Goal: Task Accomplishment & Management: Manage account settings

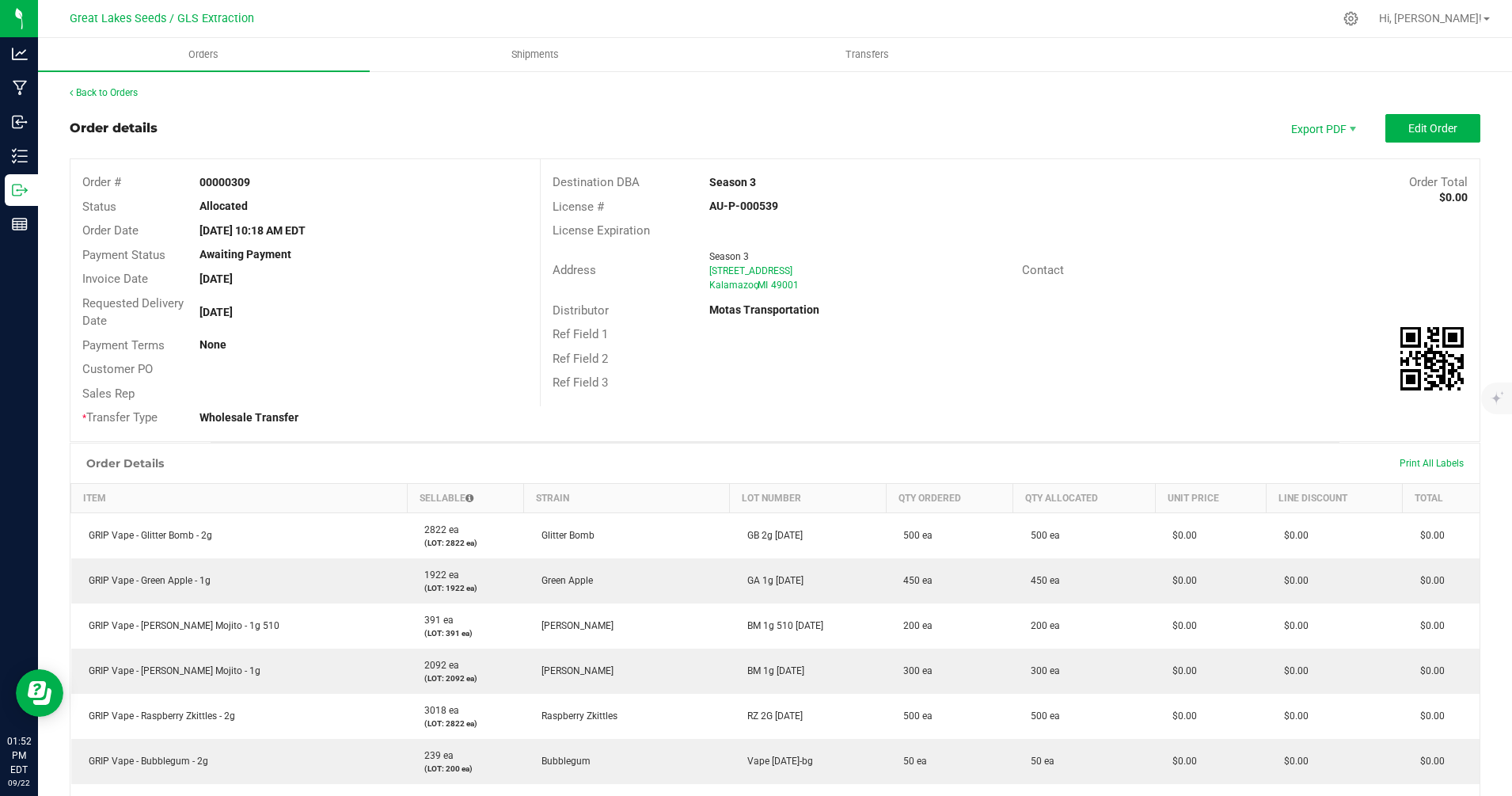
scroll to position [51, 0]
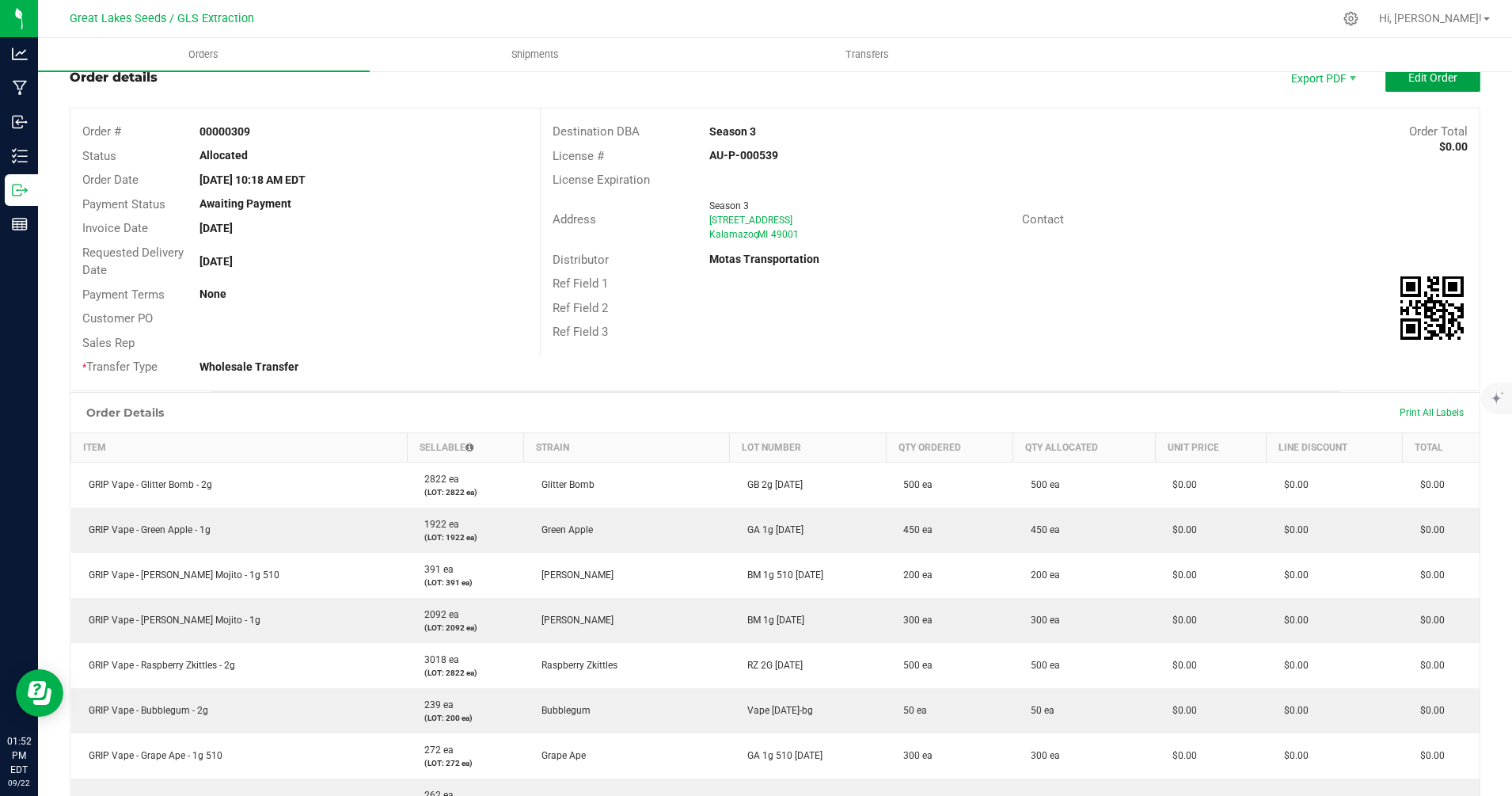
click at [1408, 80] on span "Edit Order" at bounding box center [1433, 78] width 49 height 13
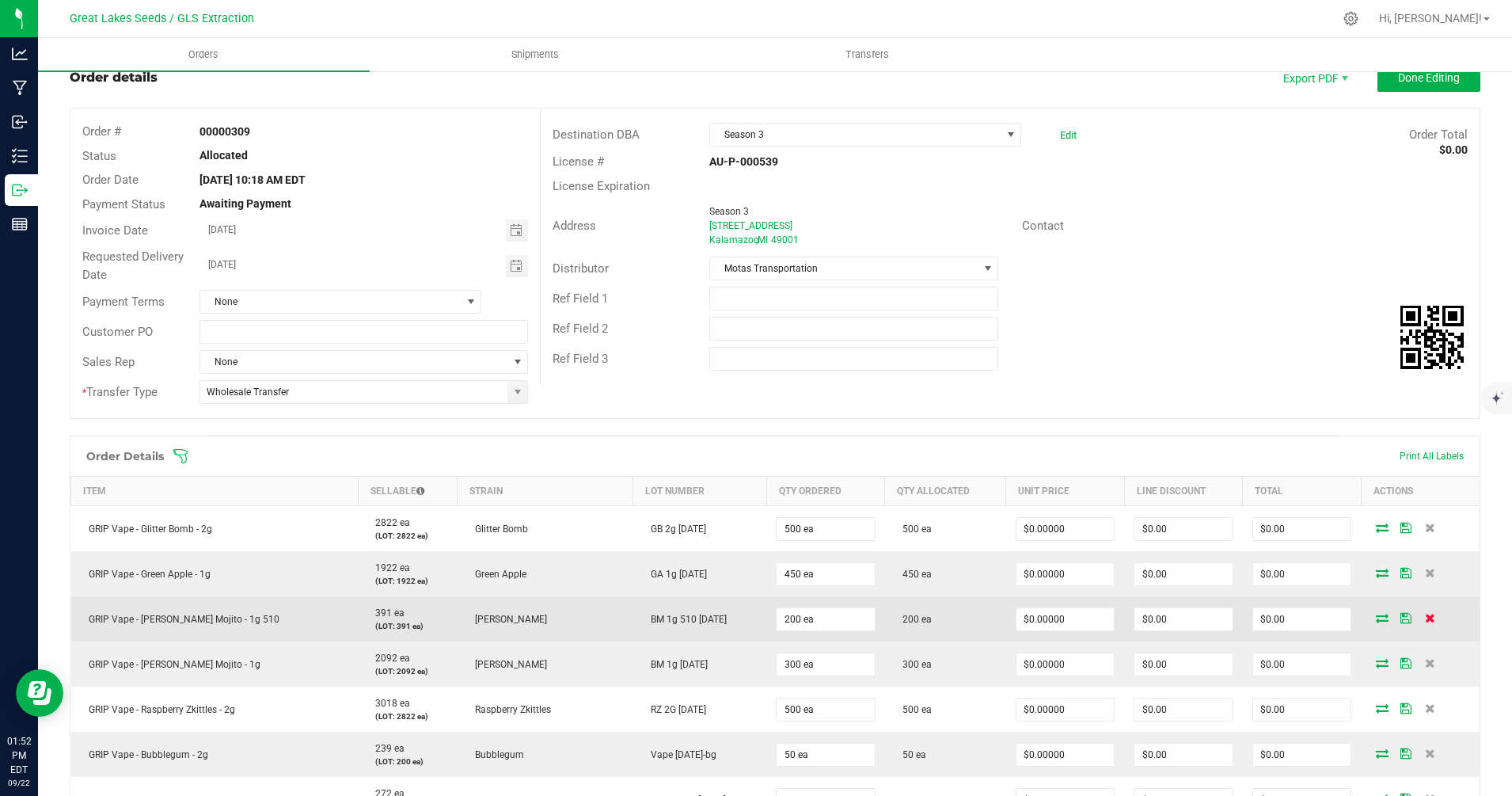
click at [1425, 620] on icon at bounding box center [1430, 618] width 10 height 9
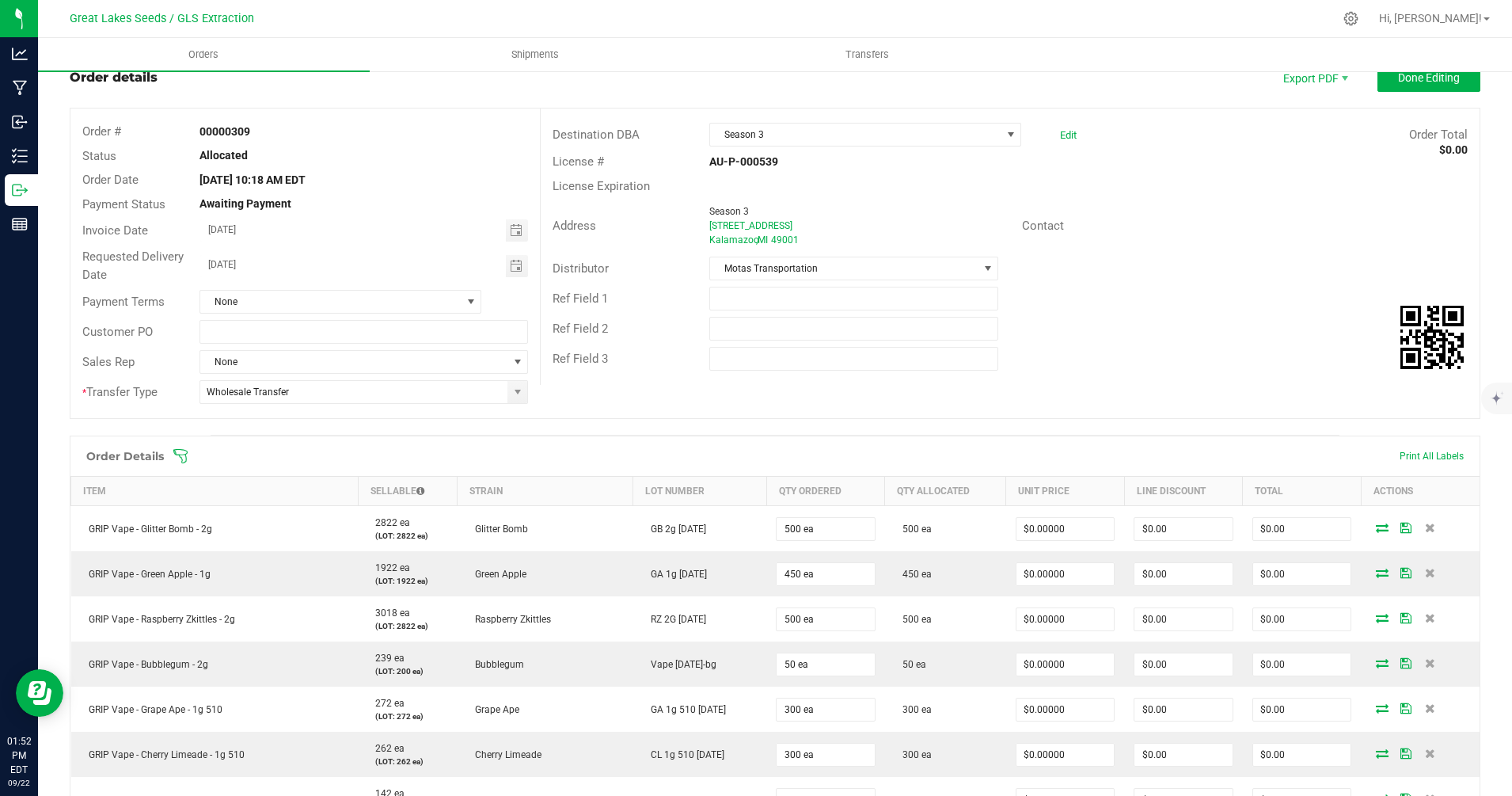
click at [178, 457] on icon at bounding box center [180, 456] width 16 height 16
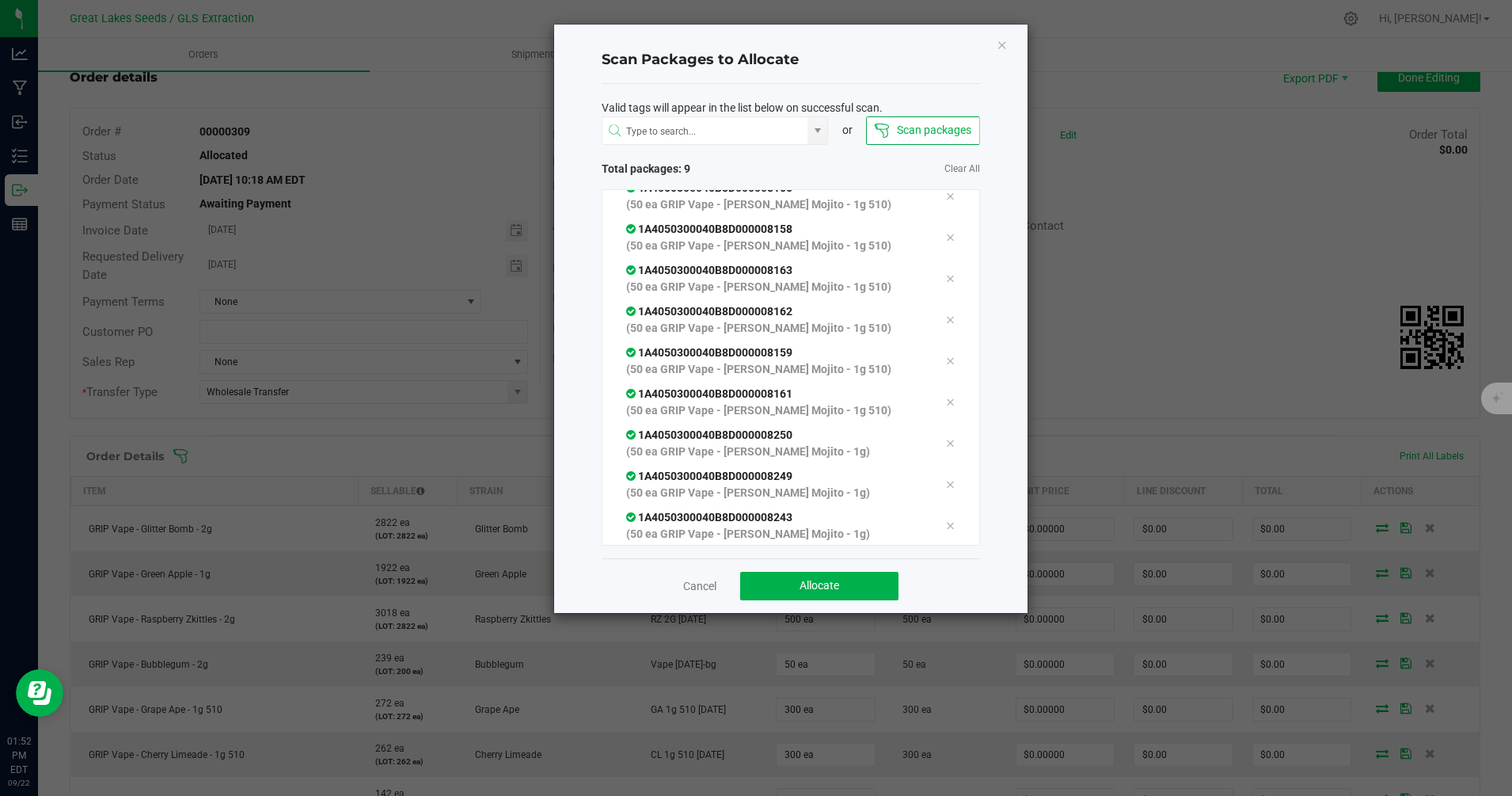
scroll to position [55, 0]
click at [823, 585] on span "Allocate" at bounding box center [819, 585] width 40 height 13
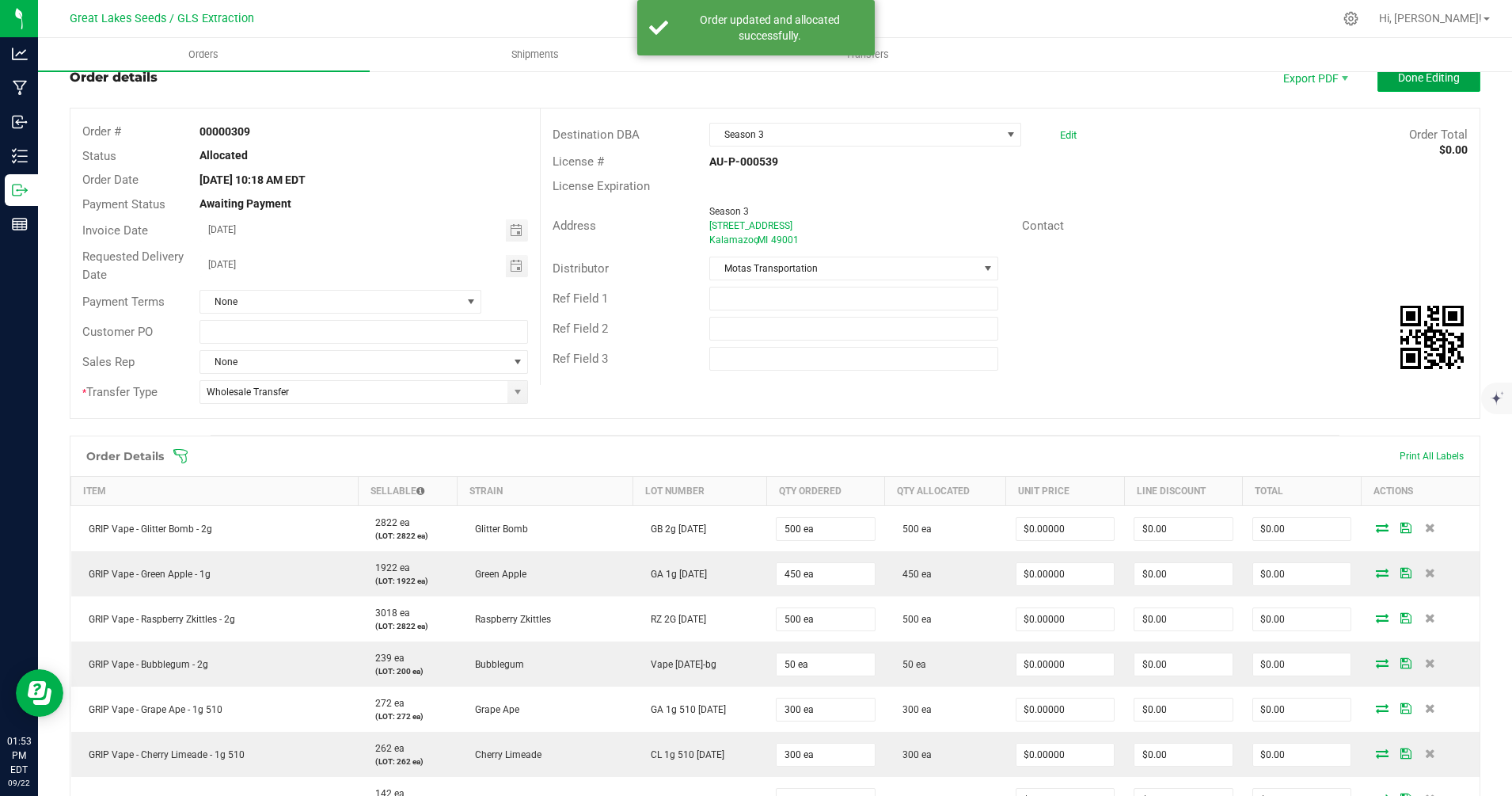
click at [1408, 84] on span "Done Editing" at bounding box center [1429, 78] width 62 height 13
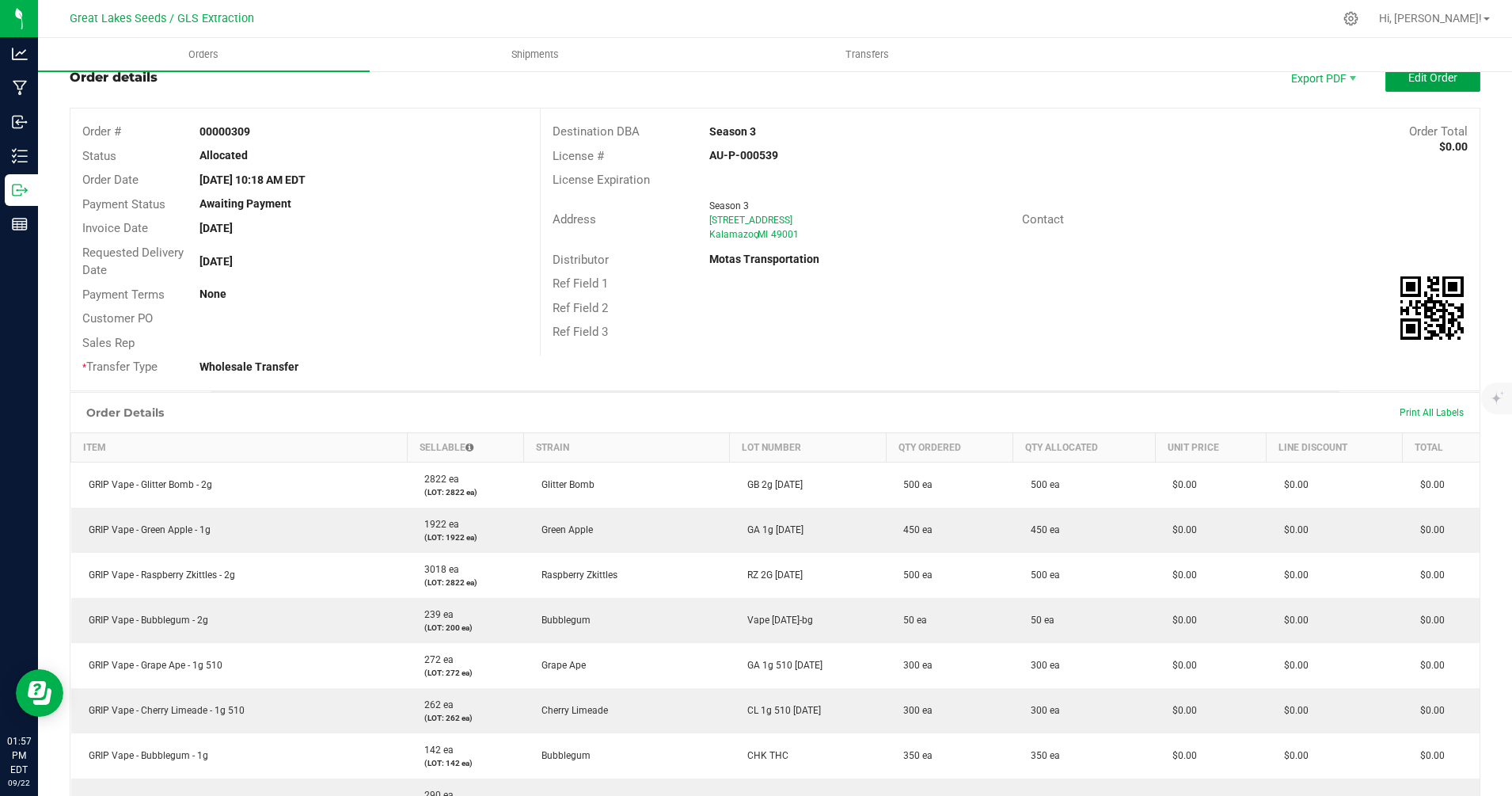
click at [1426, 80] on span "Edit Order" at bounding box center [1433, 78] width 49 height 13
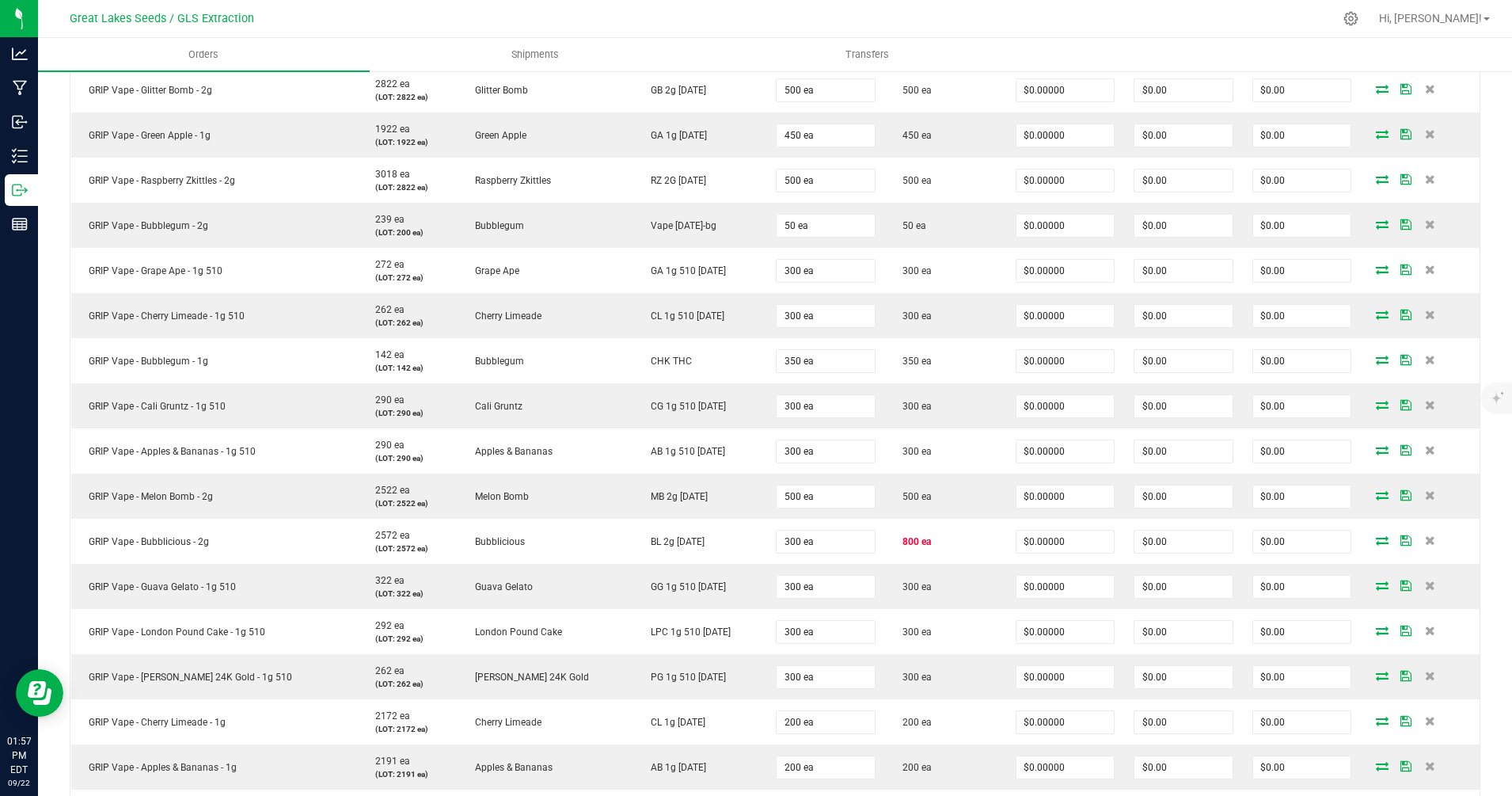
scroll to position [479, 0]
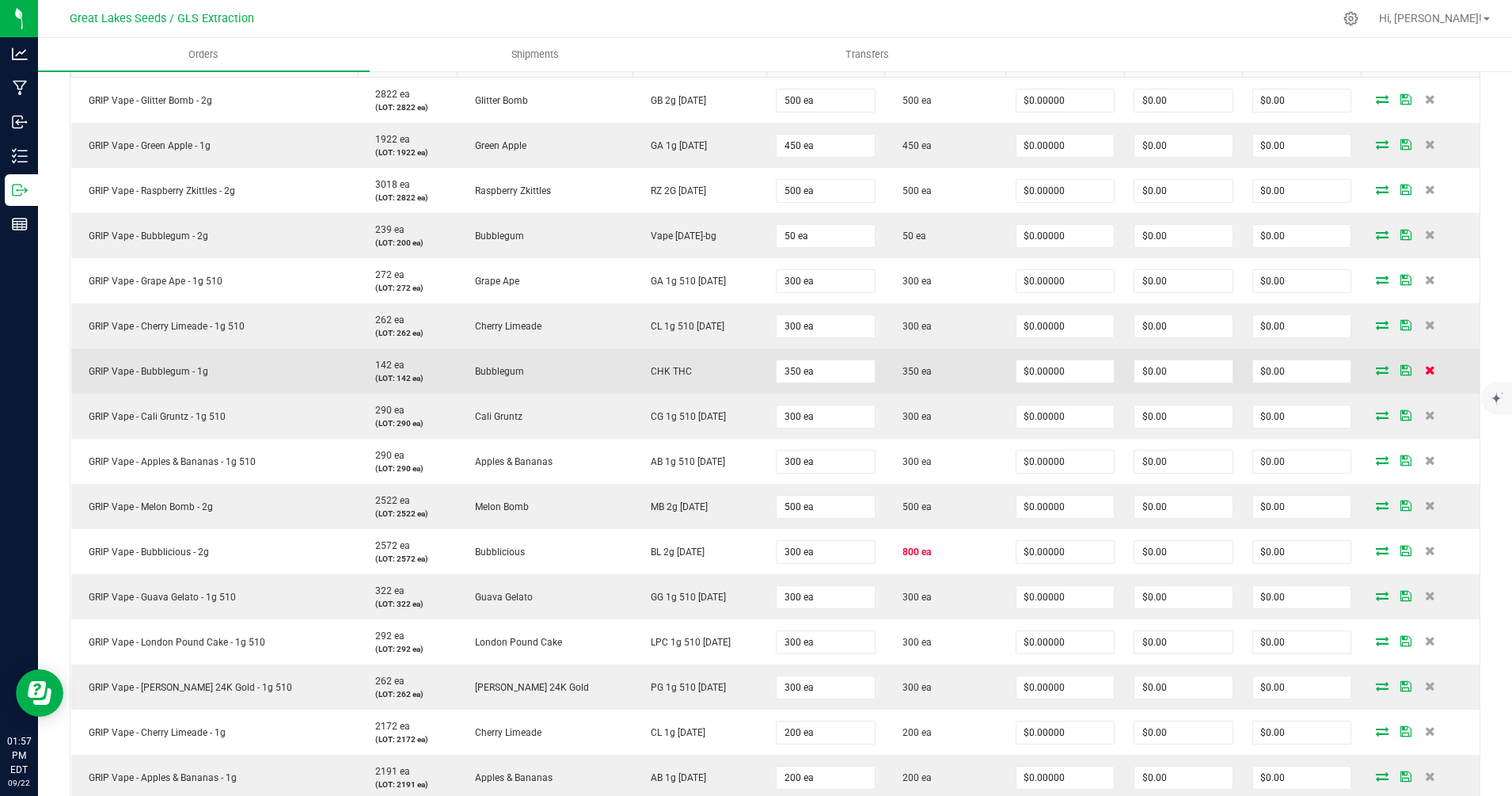
click at [1425, 371] on icon at bounding box center [1430, 370] width 10 height 9
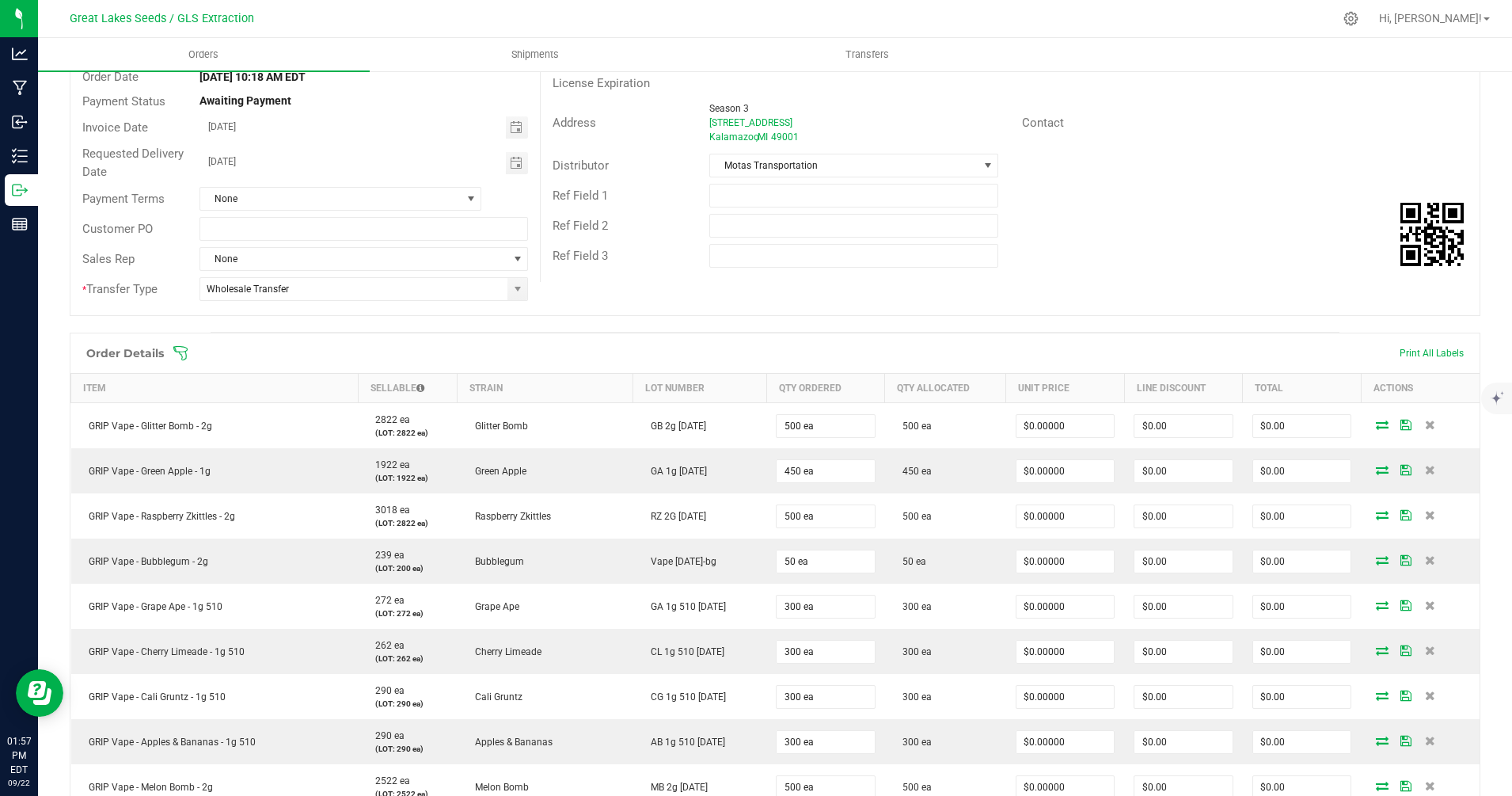
scroll to position [0, 0]
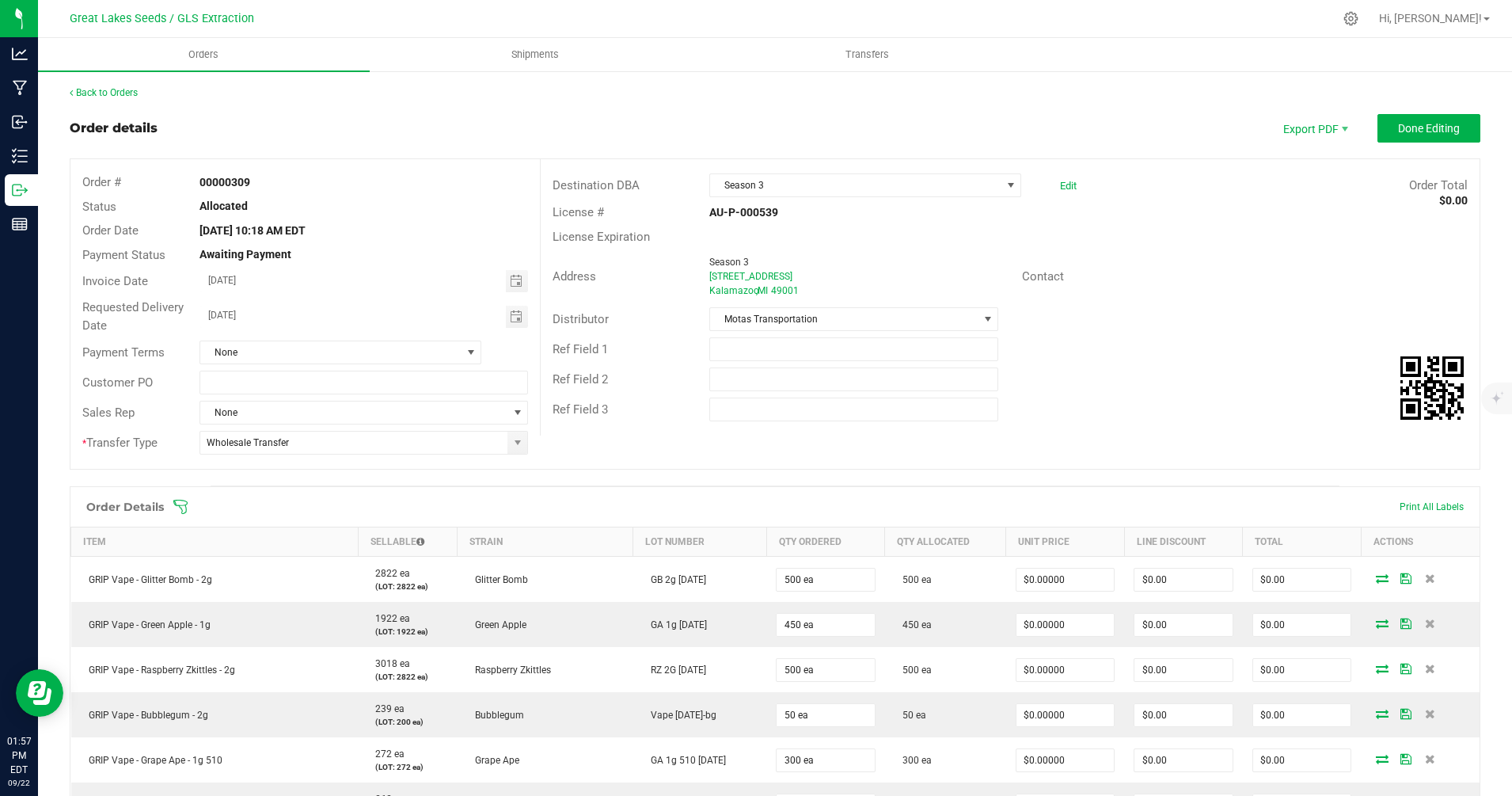
click at [181, 504] on icon at bounding box center [180, 507] width 16 height 16
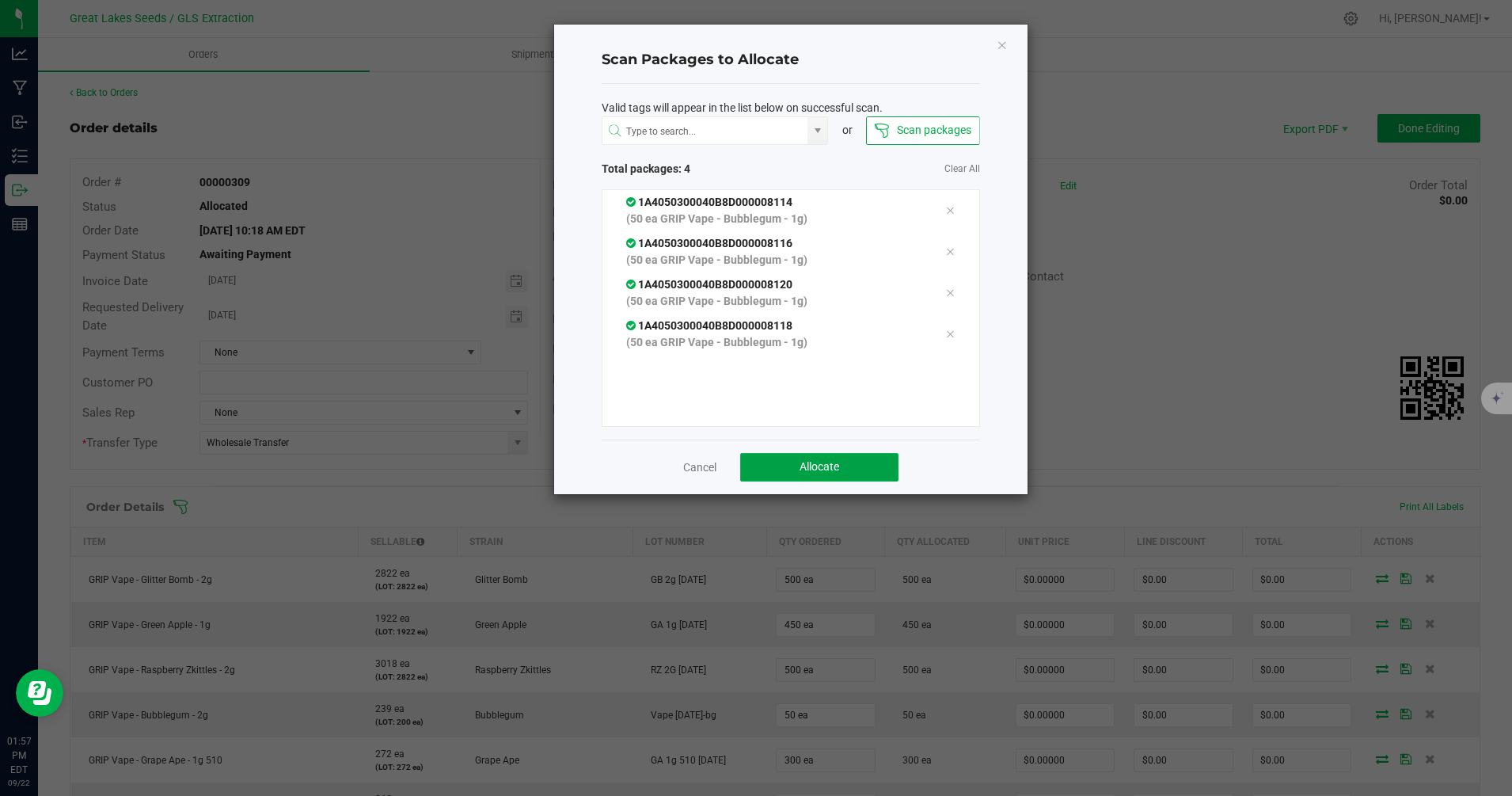
click at [843, 473] on button "Allocate" at bounding box center [819, 467] width 158 height 29
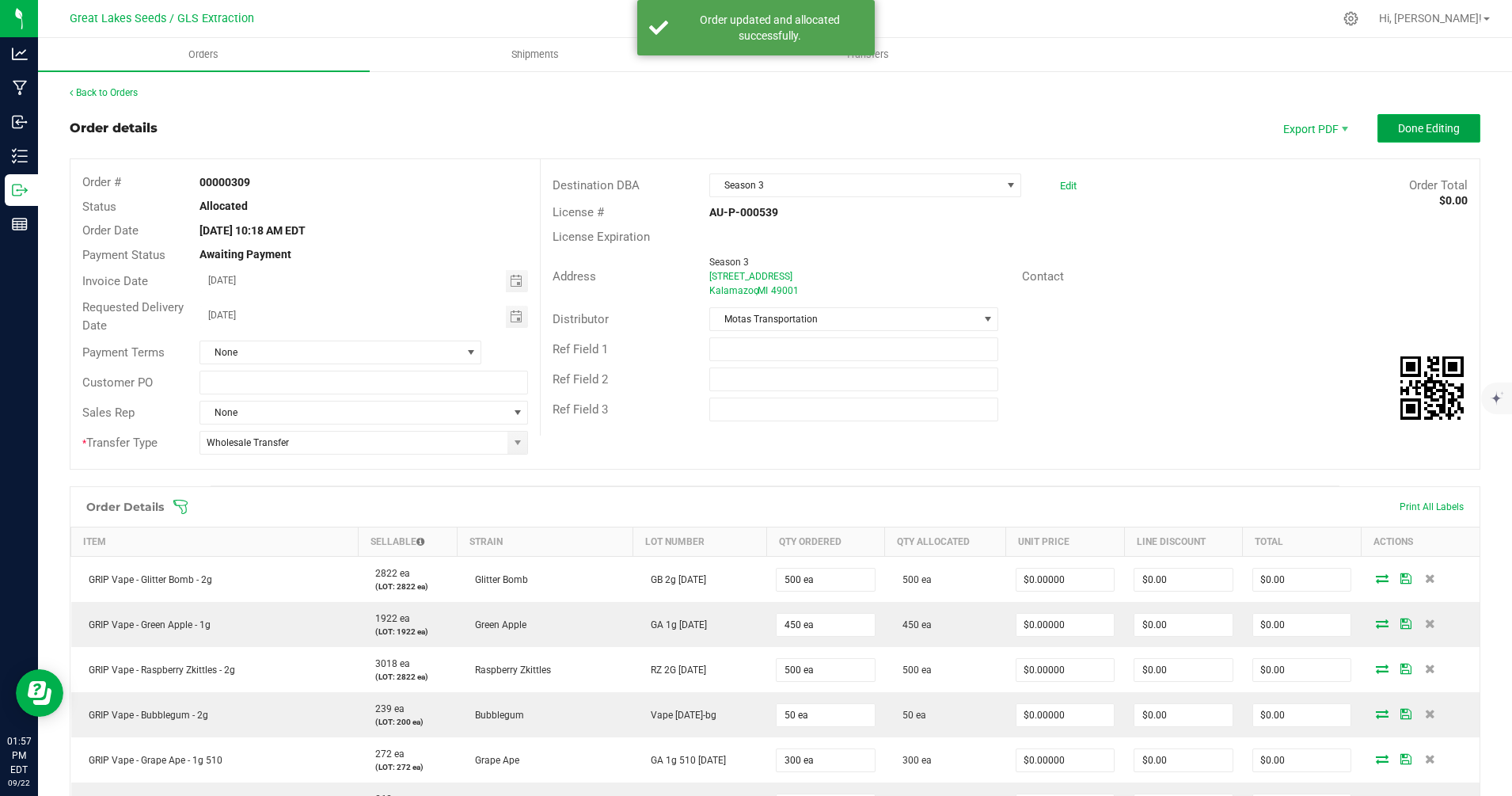
click at [1399, 140] on button "Done Editing" at bounding box center [1428, 128] width 103 height 29
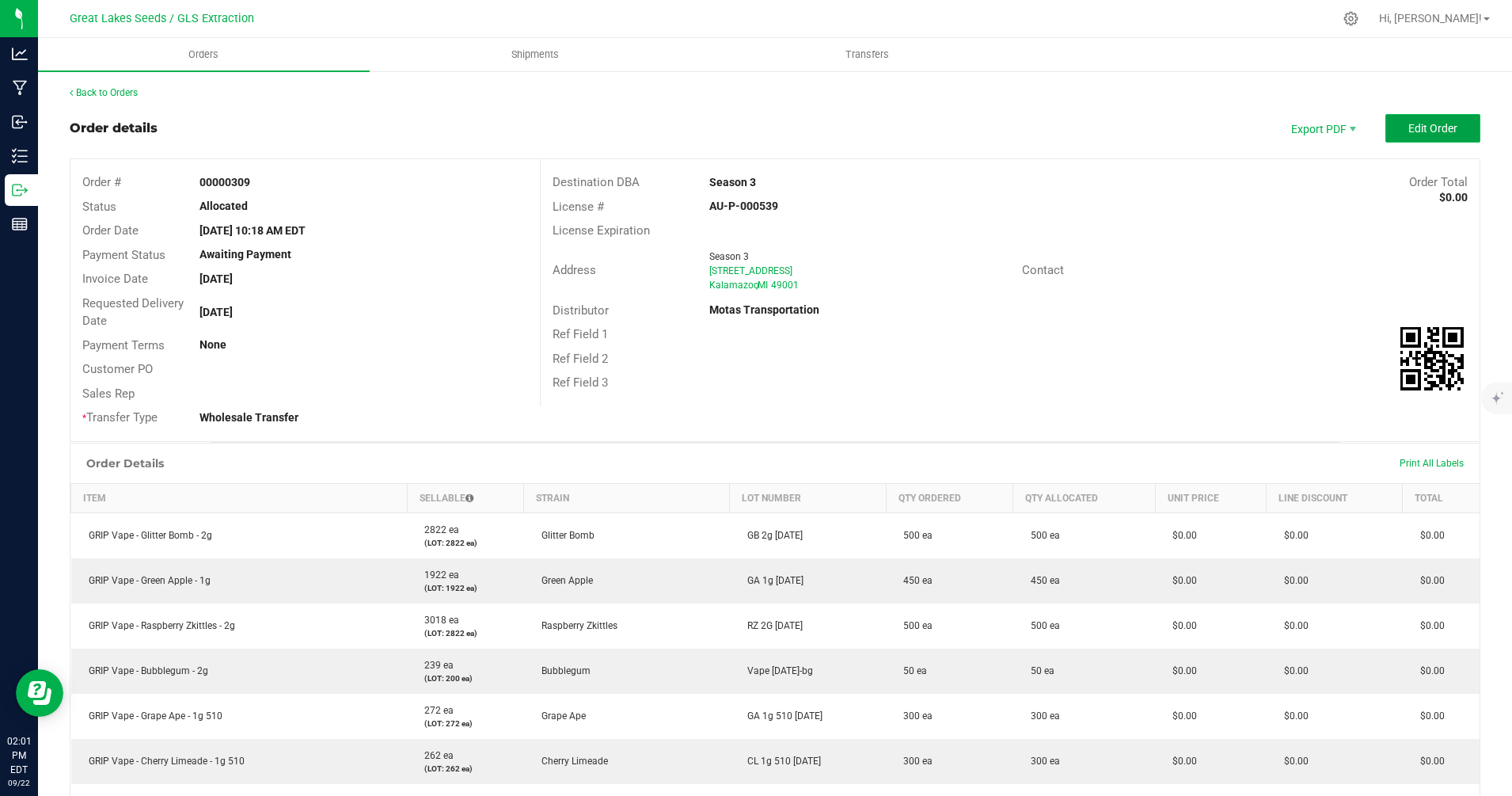
click at [1420, 134] on span "Edit Order" at bounding box center [1433, 129] width 49 height 13
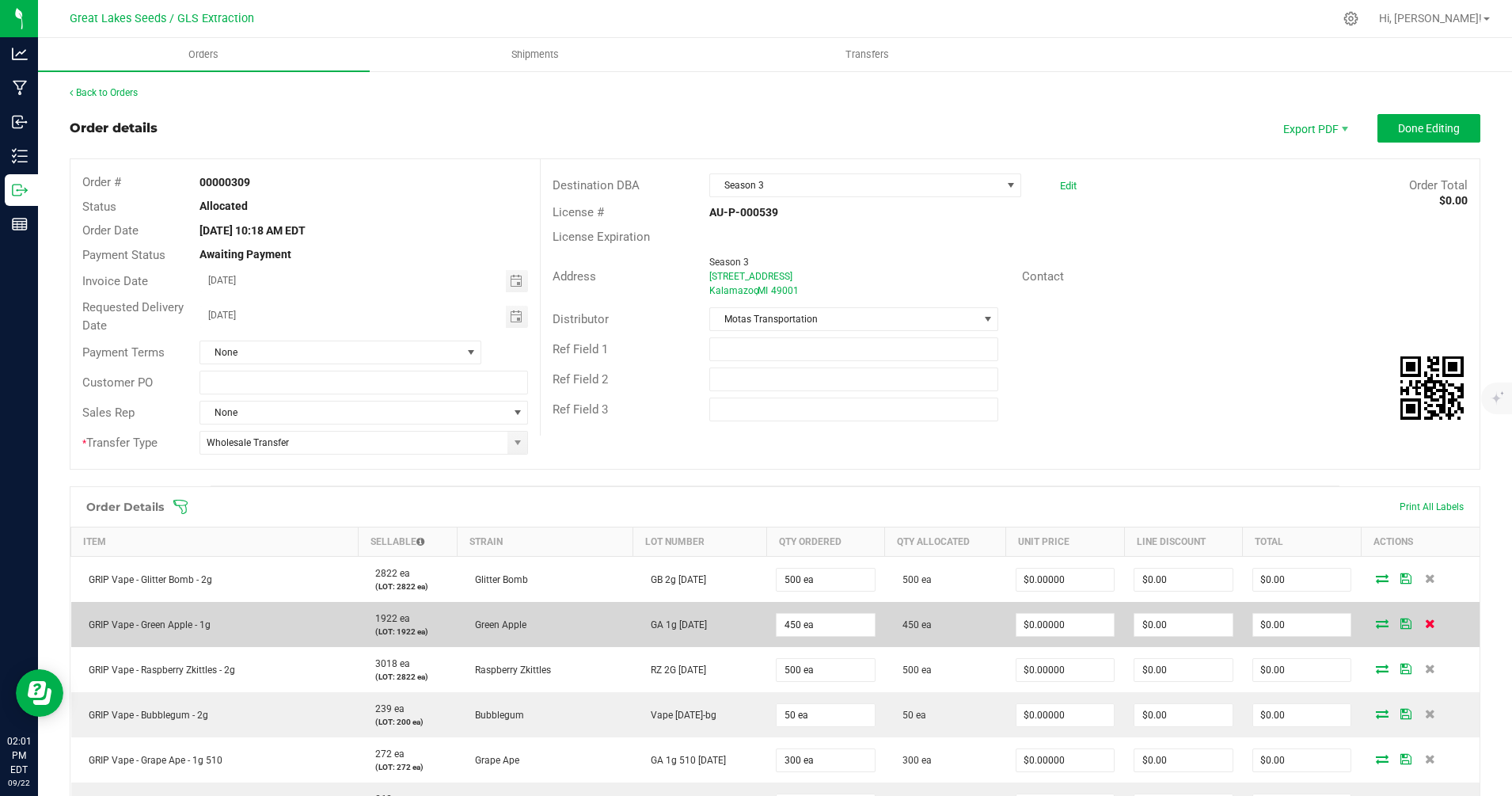
click at [1425, 622] on icon at bounding box center [1430, 623] width 10 height 9
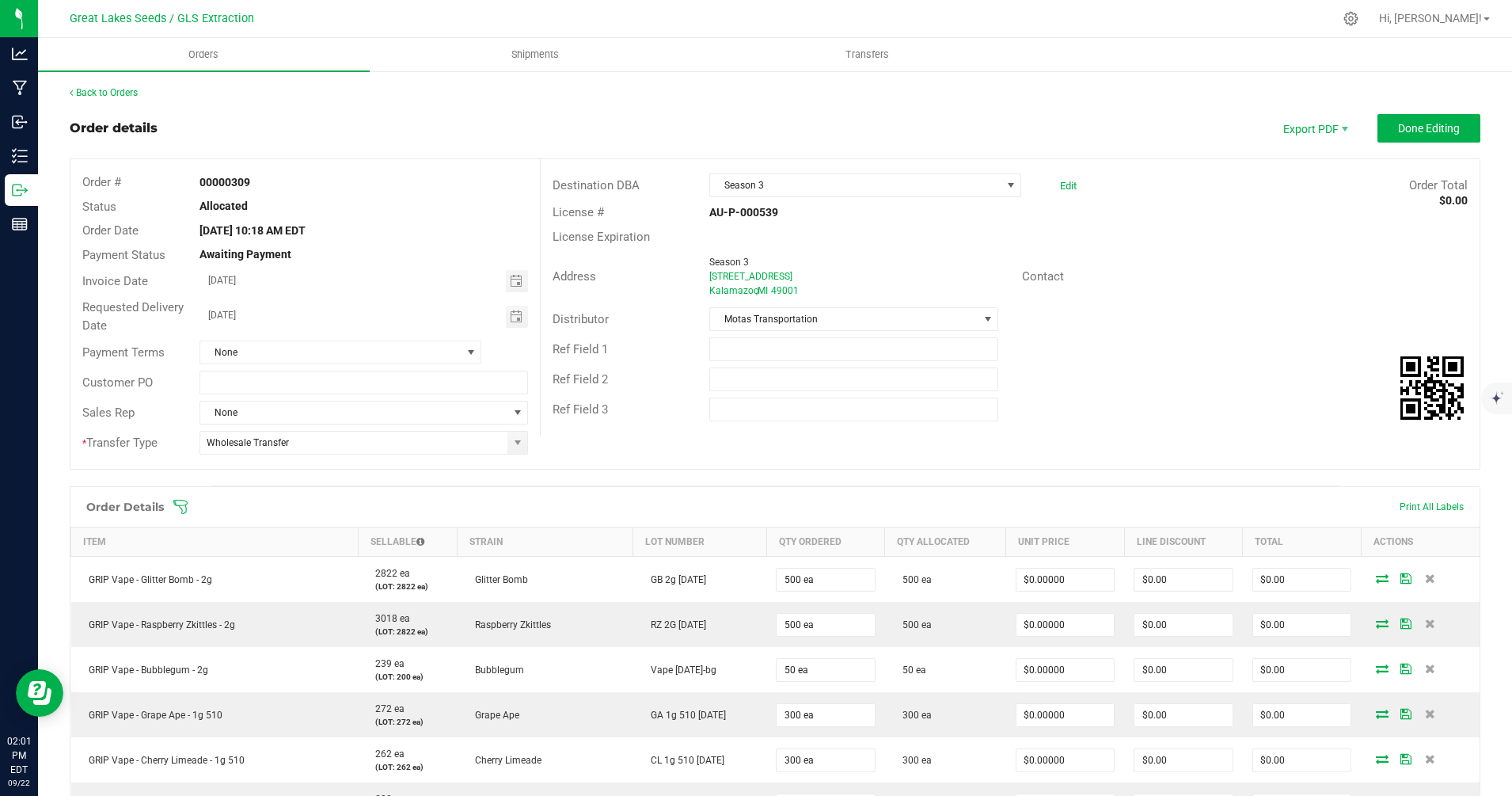
click at [186, 510] on icon at bounding box center [180, 506] width 14 height 14
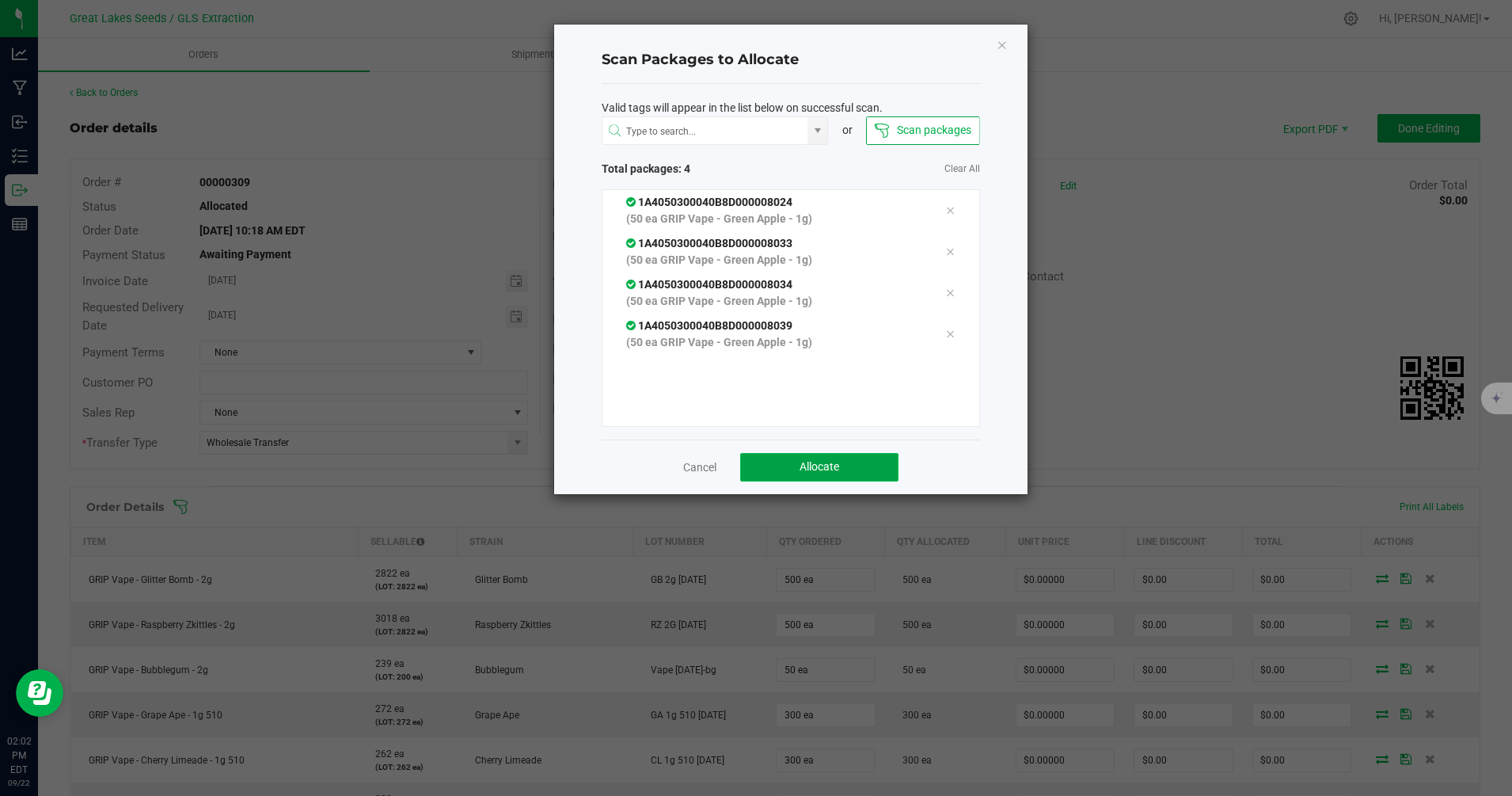
click at [833, 460] on span "Allocate" at bounding box center [819, 467] width 40 height 13
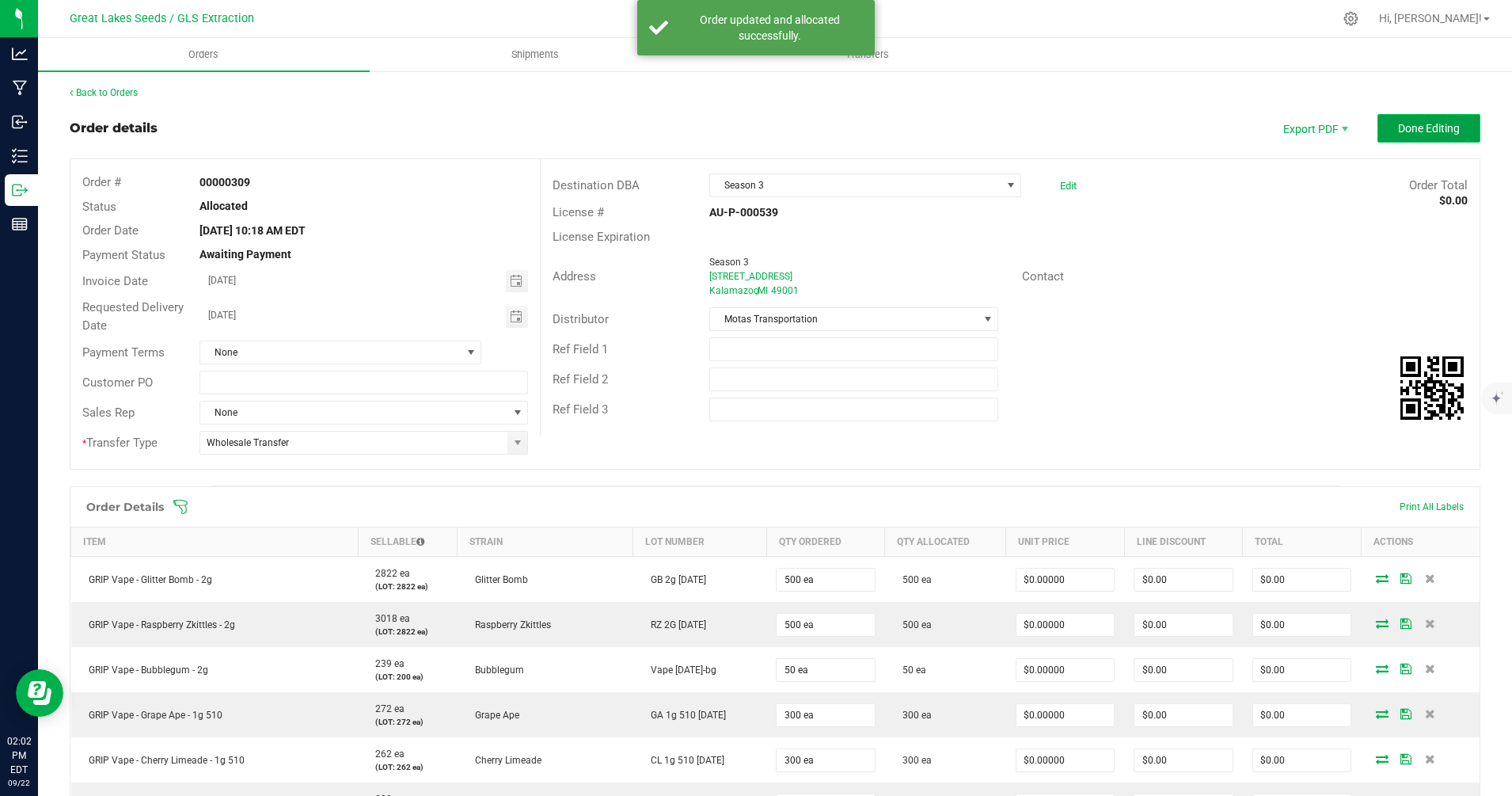
click at [1400, 131] on span "Done Editing" at bounding box center [1429, 129] width 62 height 13
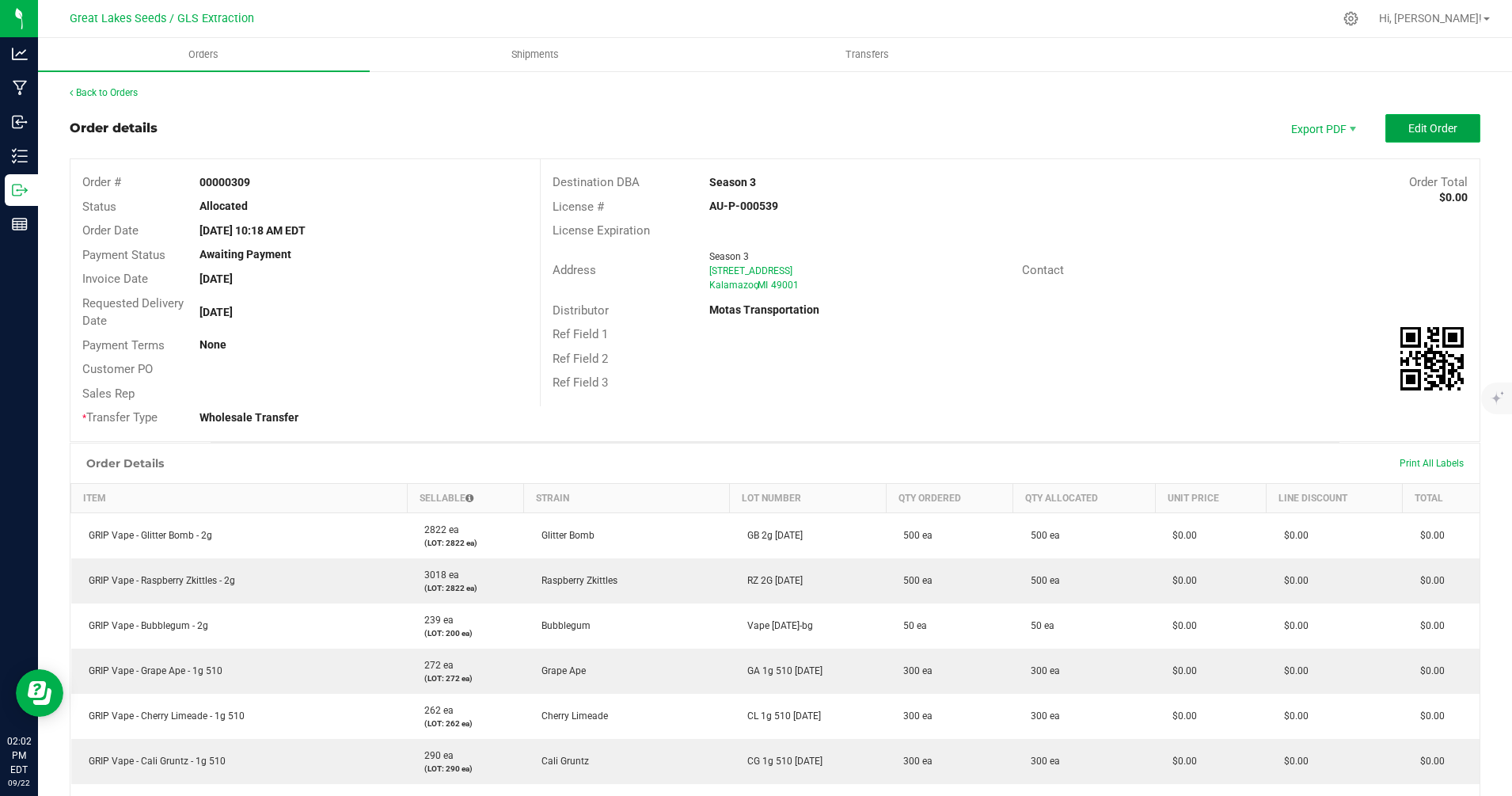
click at [1457, 130] on button "Edit Order" at bounding box center [1433, 128] width 95 height 29
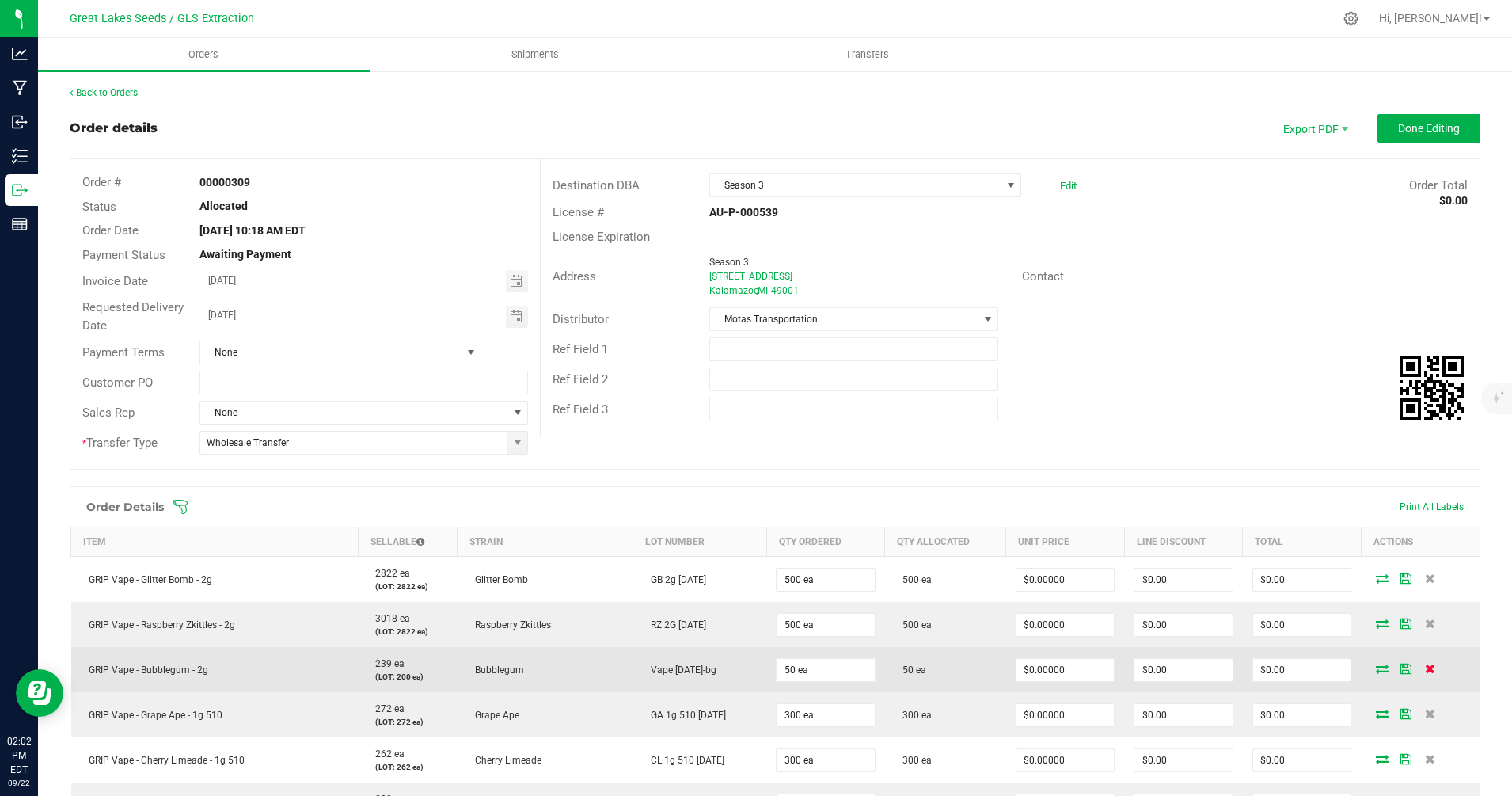
click at [1425, 666] on icon at bounding box center [1430, 668] width 10 height 9
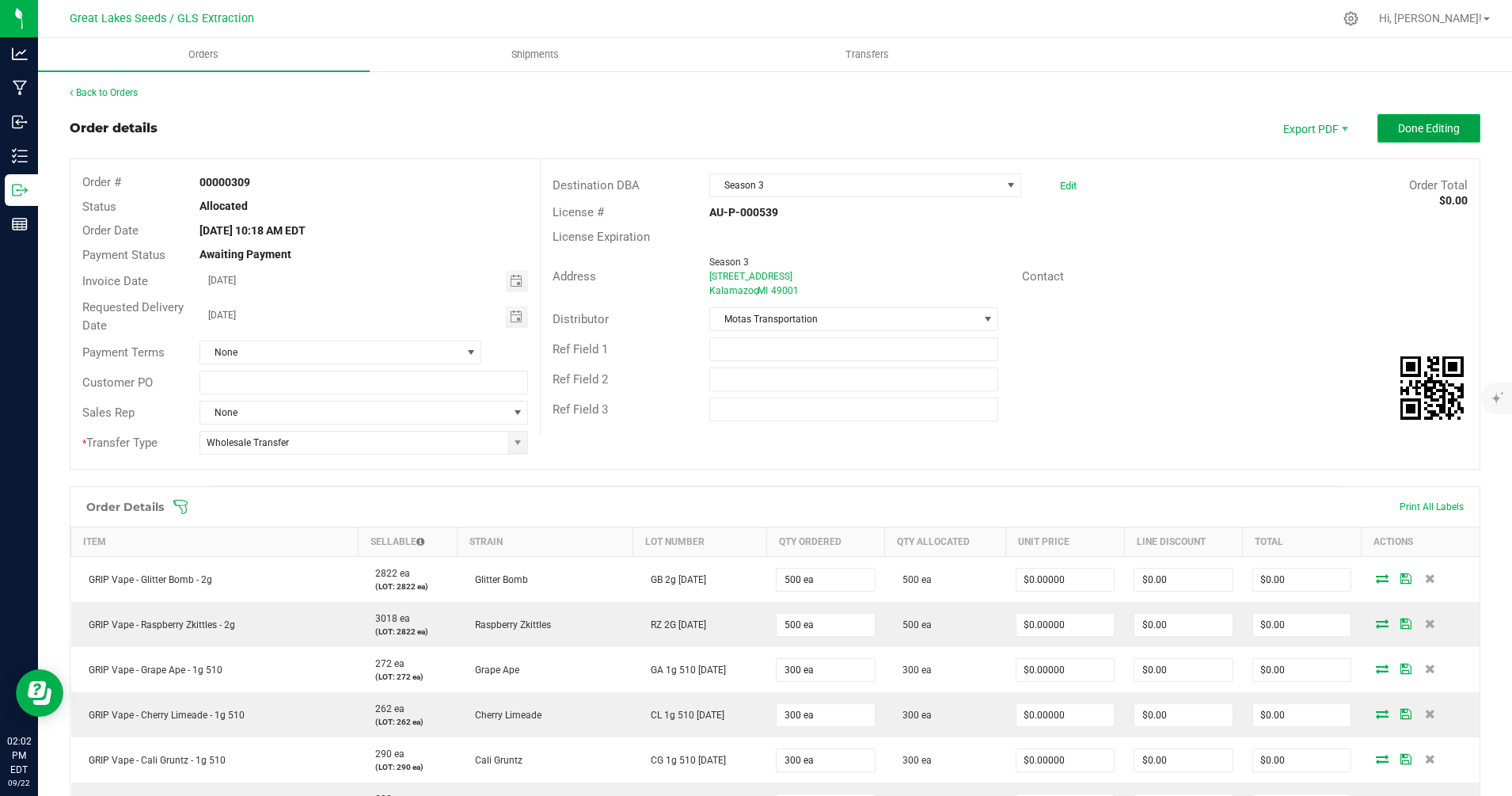
click at [1422, 122] on span "Done Editing" at bounding box center [1429, 129] width 62 height 13
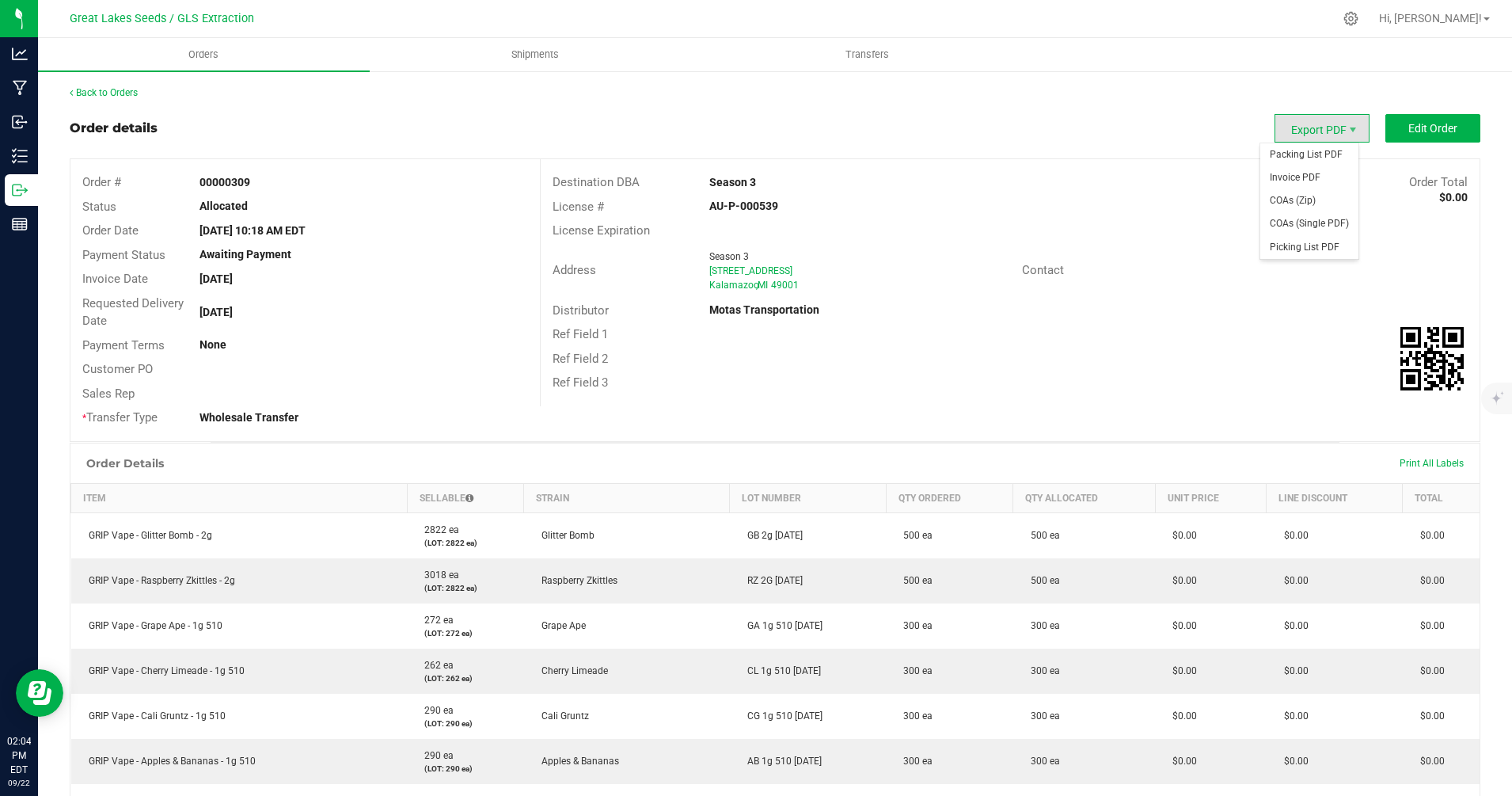
click at [1323, 119] on span "Export PDF" at bounding box center [1322, 128] width 95 height 29
click at [1305, 150] on span "Packing List PDF" at bounding box center [1310, 154] width 98 height 23
click at [1441, 131] on span "Edit Order" at bounding box center [1433, 129] width 49 height 13
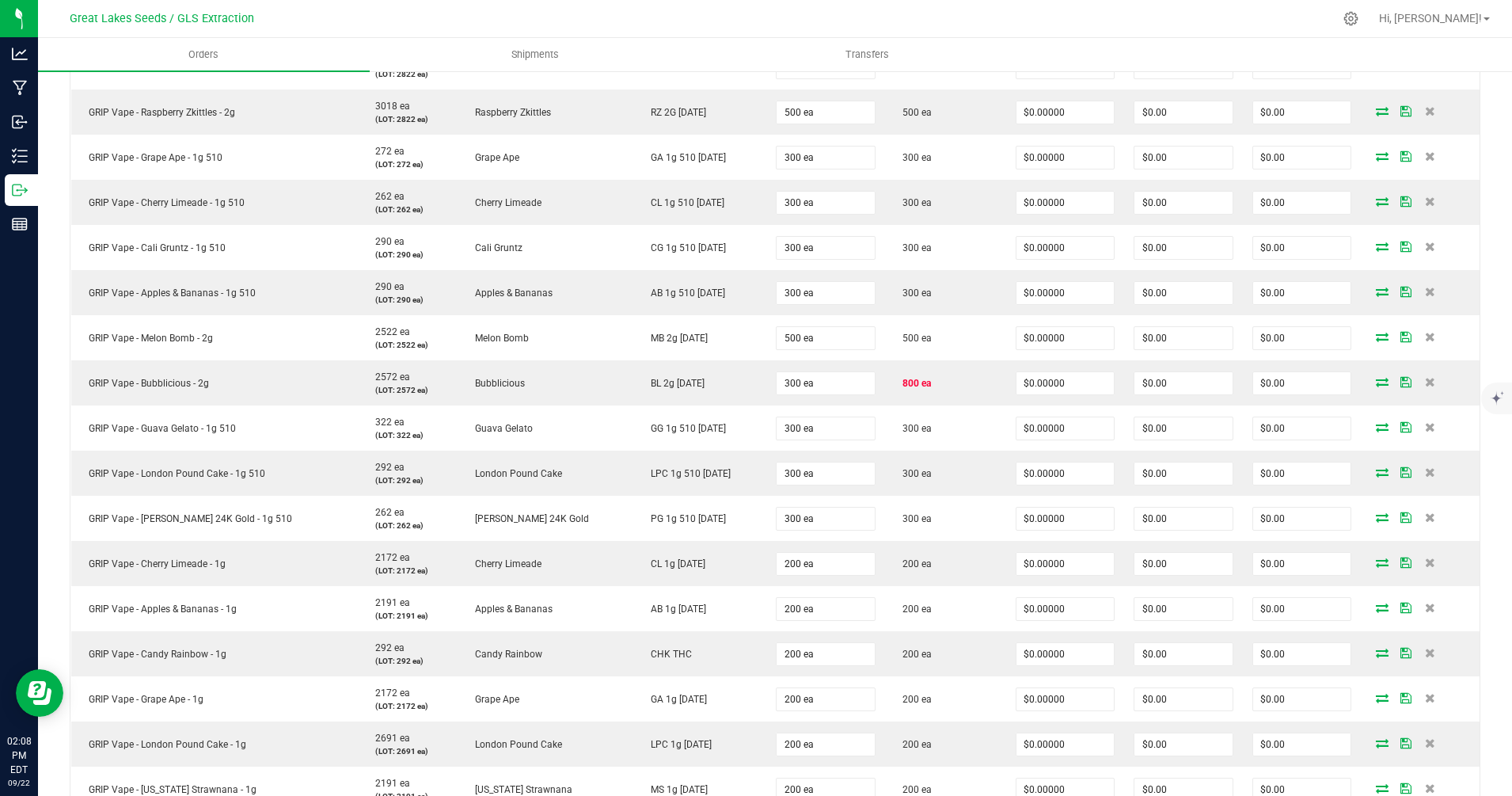
scroll to position [526, 0]
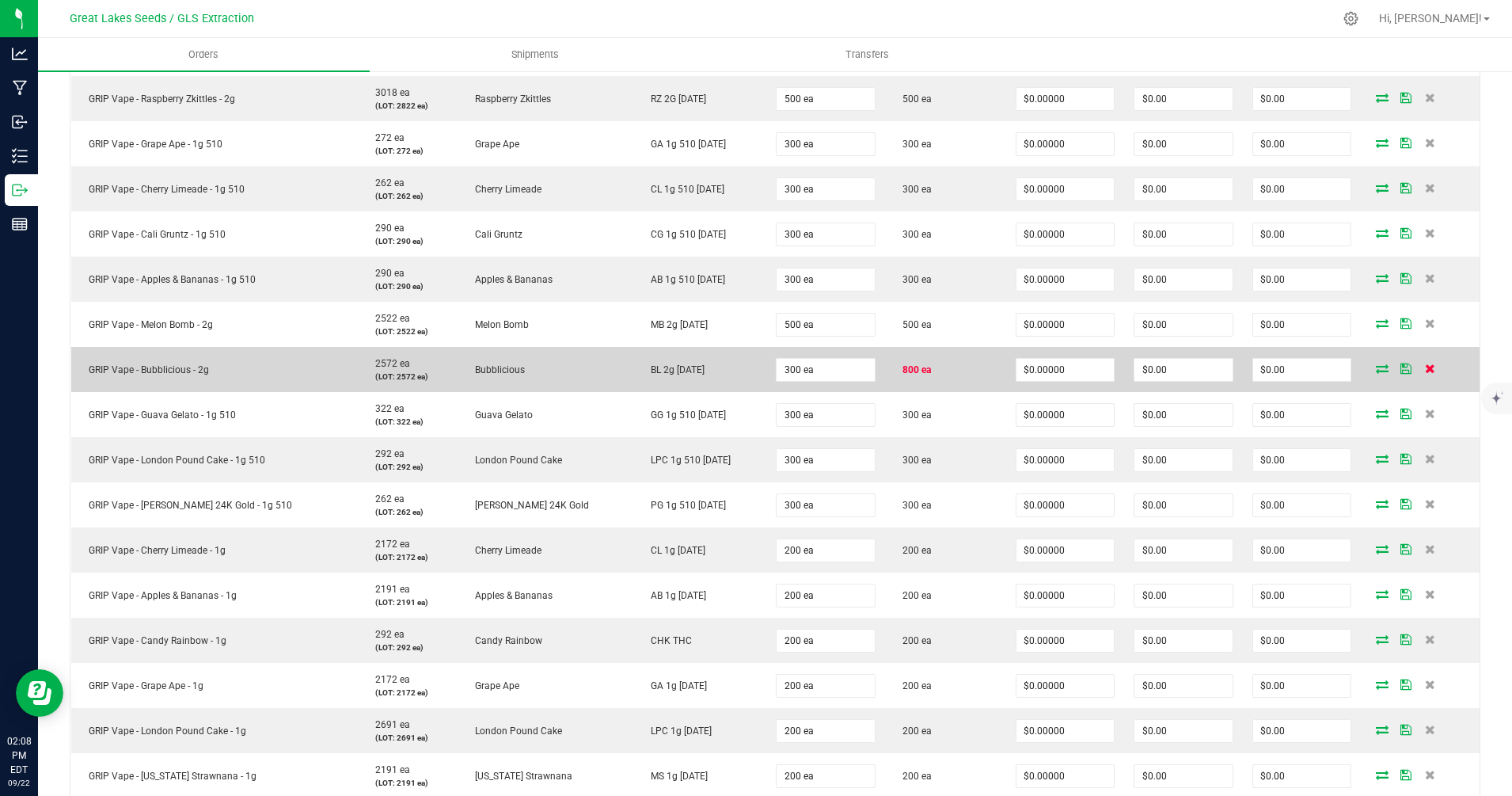
click at [1425, 369] on icon at bounding box center [1430, 368] width 10 height 9
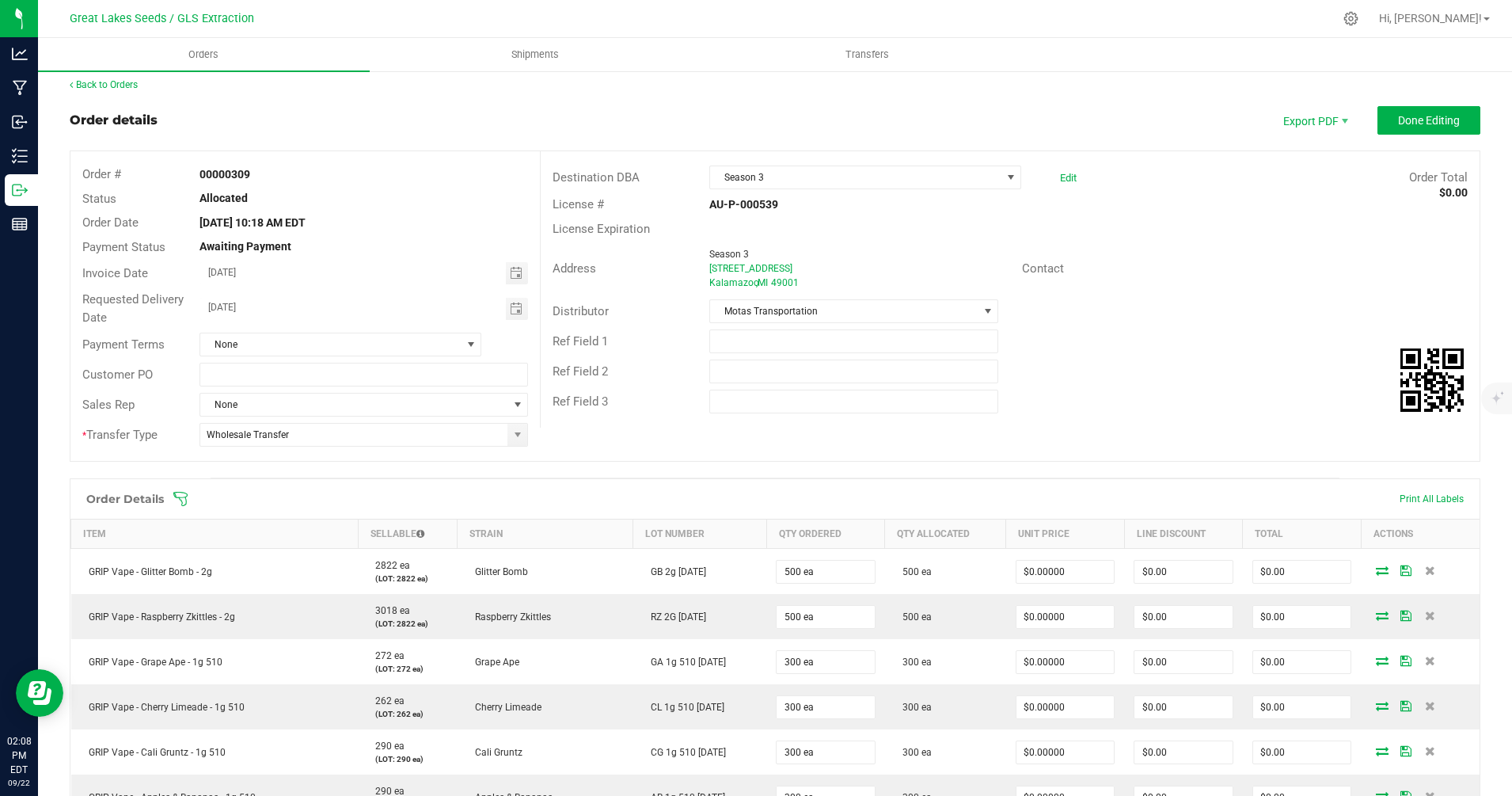
scroll to position [0, 0]
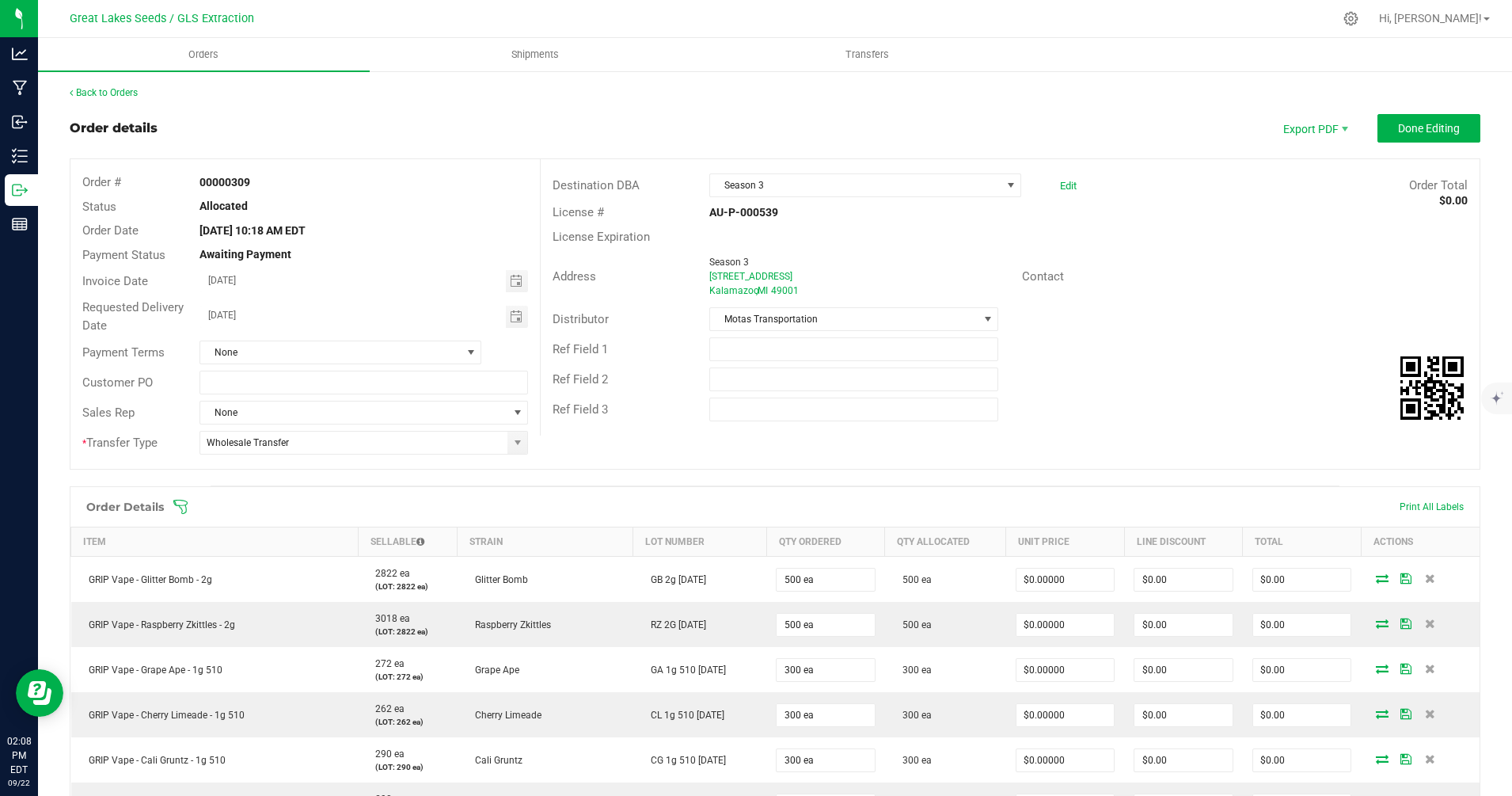
click at [185, 499] on icon at bounding box center [180, 507] width 16 height 16
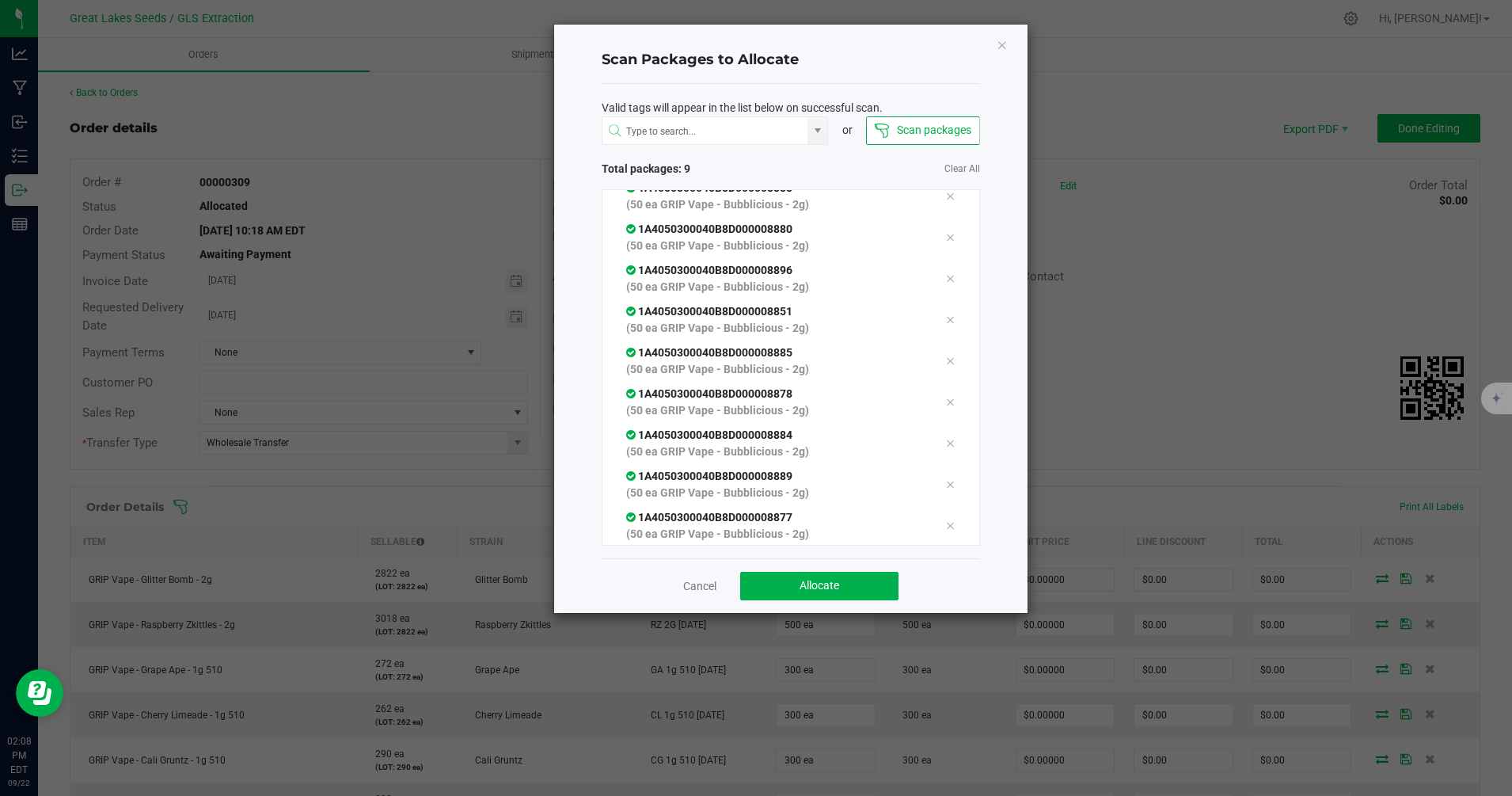
scroll to position [55, 0]
click at [813, 594] on button "Allocate" at bounding box center [819, 585] width 158 height 29
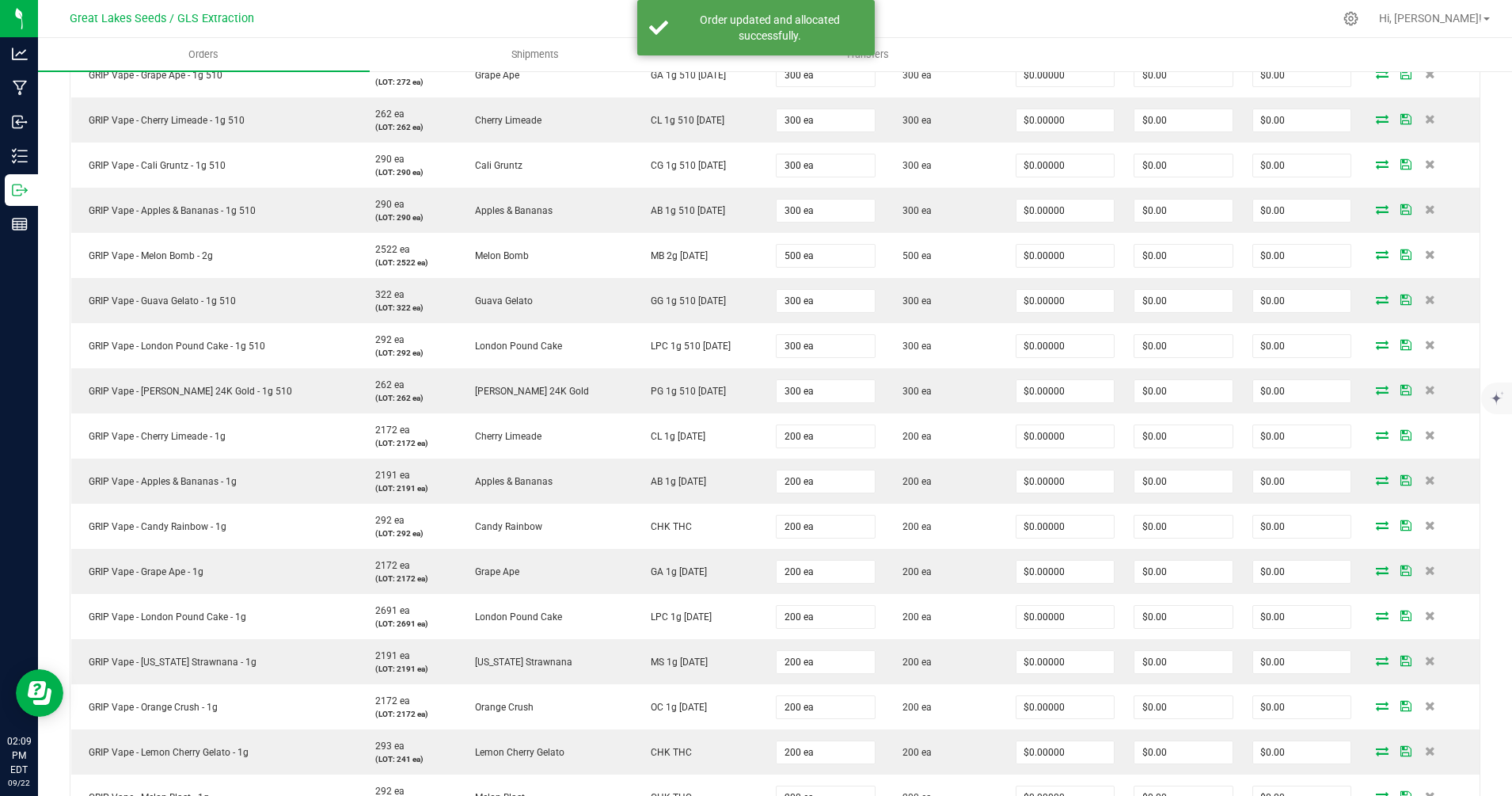
scroll to position [0, 0]
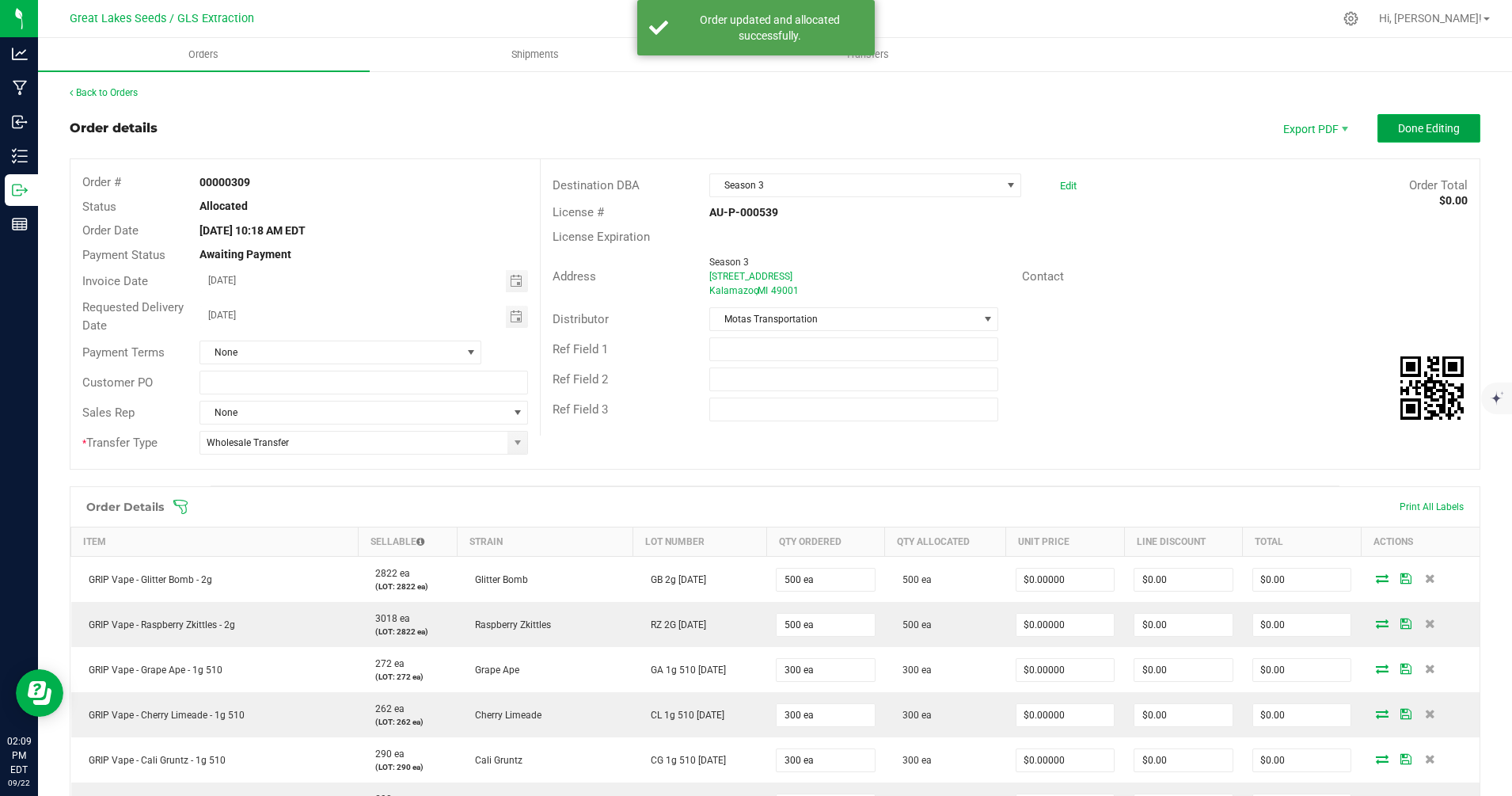
click at [1440, 127] on span "Done Editing" at bounding box center [1429, 129] width 62 height 13
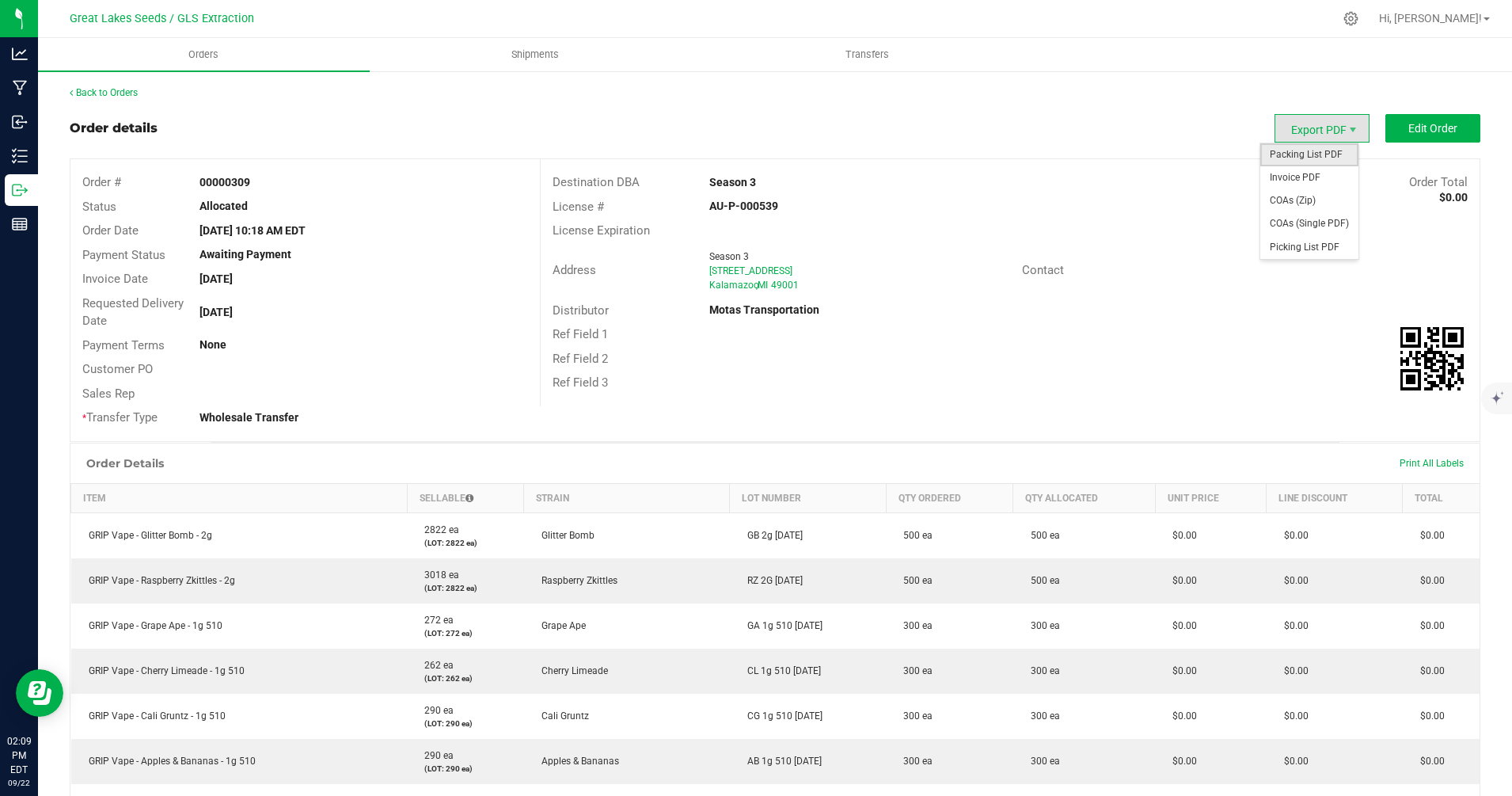
click at [1311, 157] on span "Packing List PDF" at bounding box center [1310, 154] width 98 height 23
